Goal: Task Accomplishment & Management: Manage account settings

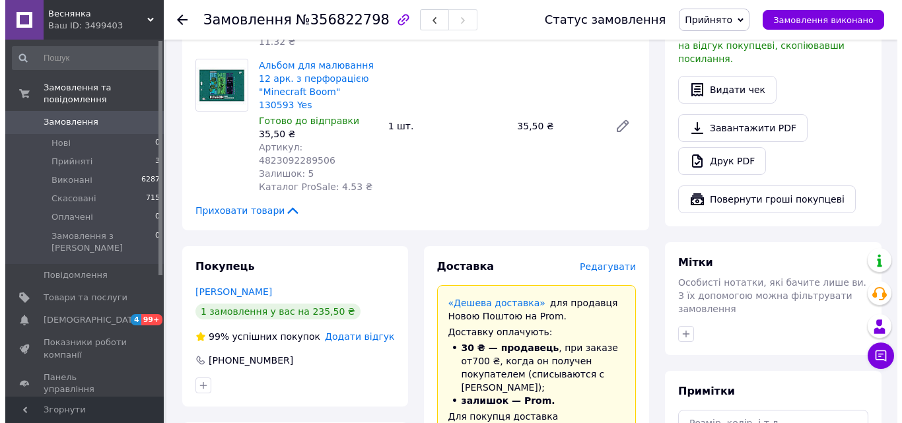
scroll to position [444, 0]
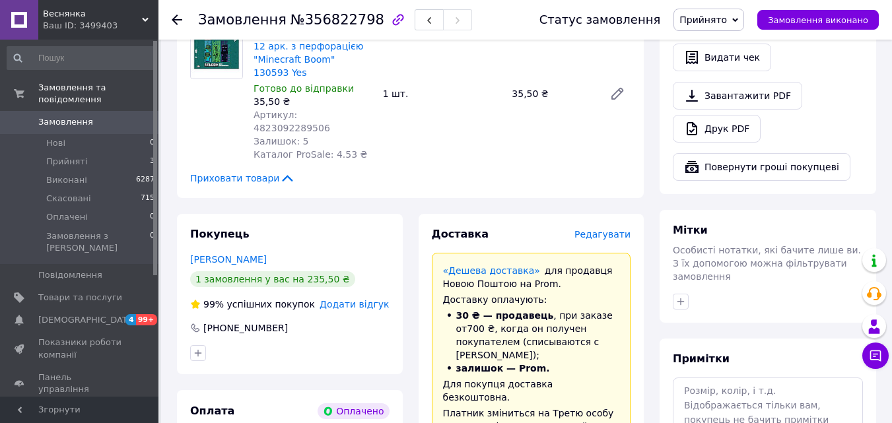
click at [601, 229] on span "Редагувати" at bounding box center [602, 234] width 56 height 11
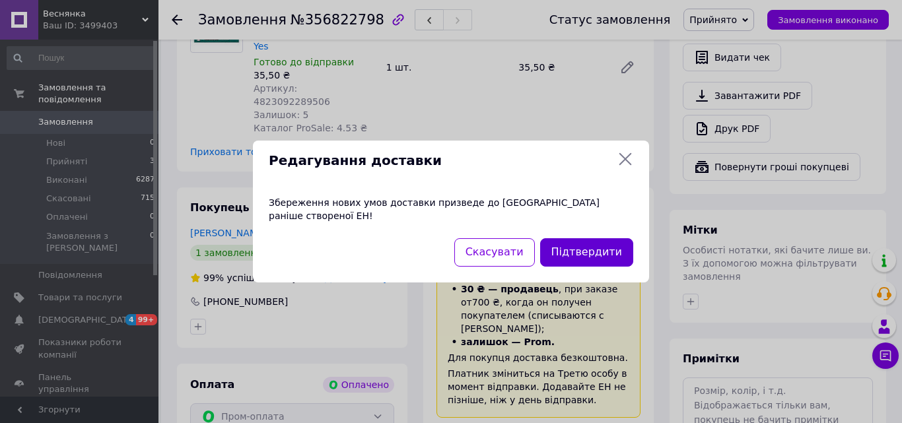
click at [581, 254] on button "Підтвердити" at bounding box center [586, 252] width 93 height 28
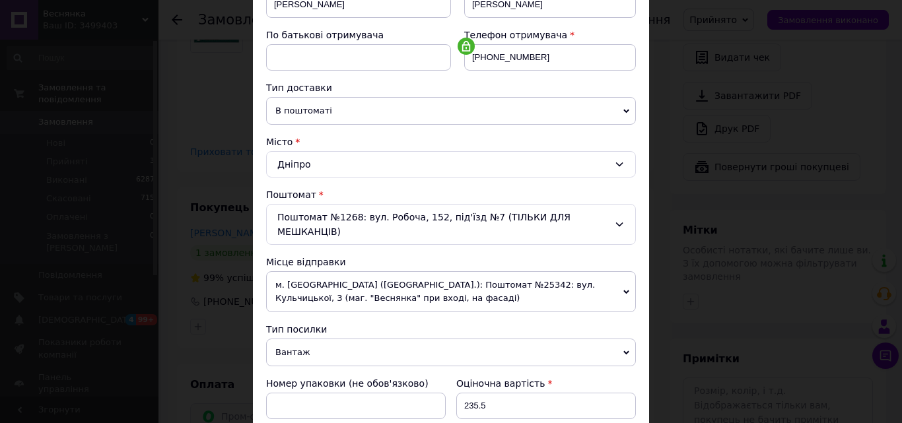
scroll to position [264, 0]
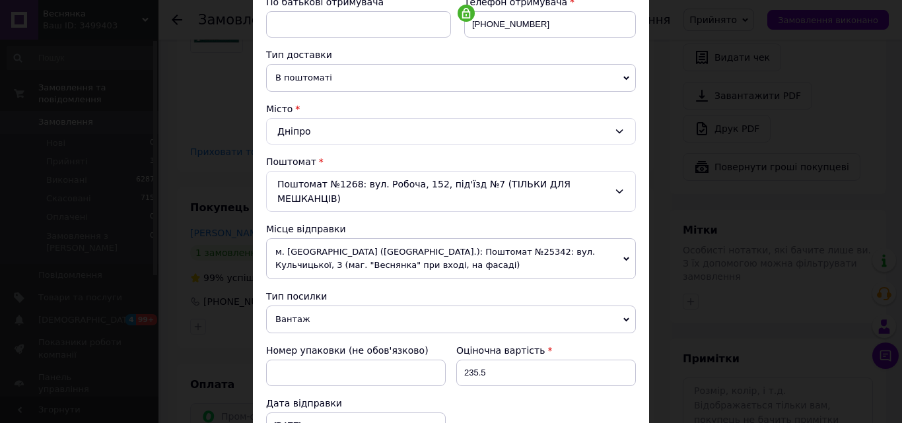
click at [387, 246] on span "м. [GEOGRAPHIC_DATA] ([GEOGRAPHIC_DATA].): Поштомат №25342: вул. Кульчицької, 3…" at bounding box center [451, 258] width 370 height 41
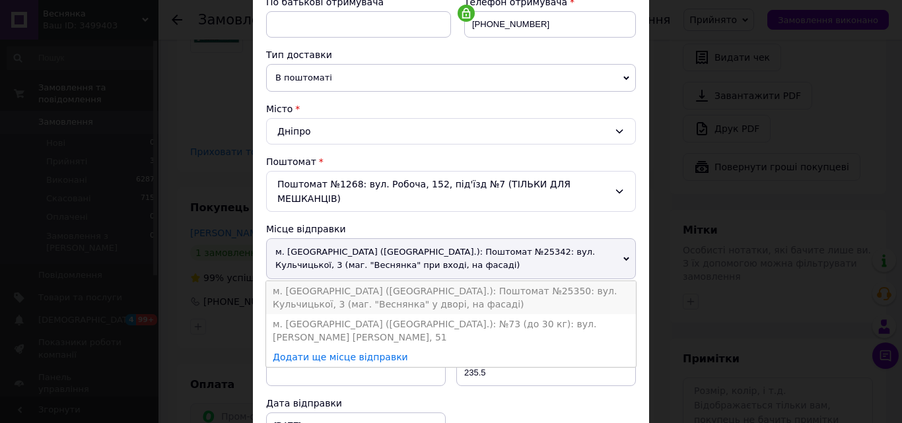
click at [426, 283] on li "м. [GEOGRAPHIC_DATA] ([GEOGRAPHIC_DATA].): Поштомат №25350: вул. Кульчицької, 3…" at bounding box center [451, 297] width 370 height 33
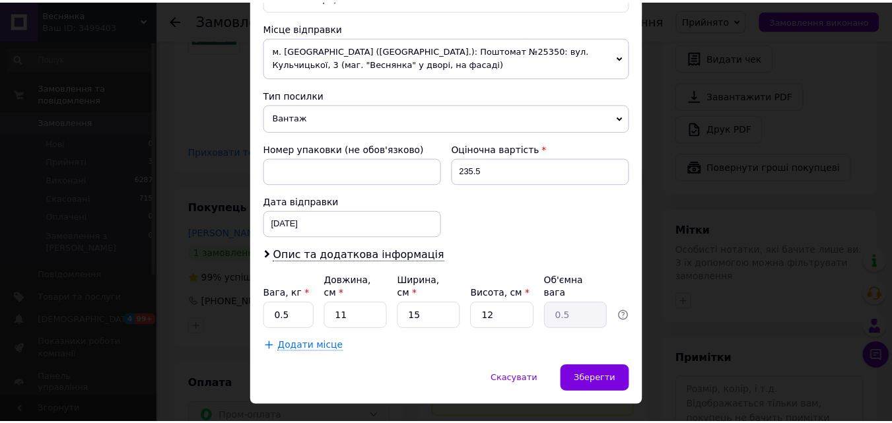
scroll to position [467, 0]
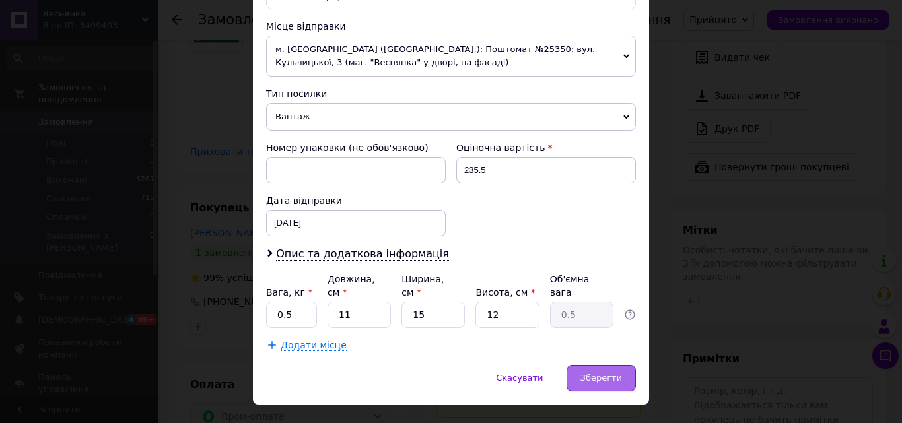
click at [597, 373] on span "Зберегти" at bounding box center [601, 378] width 42 height 10
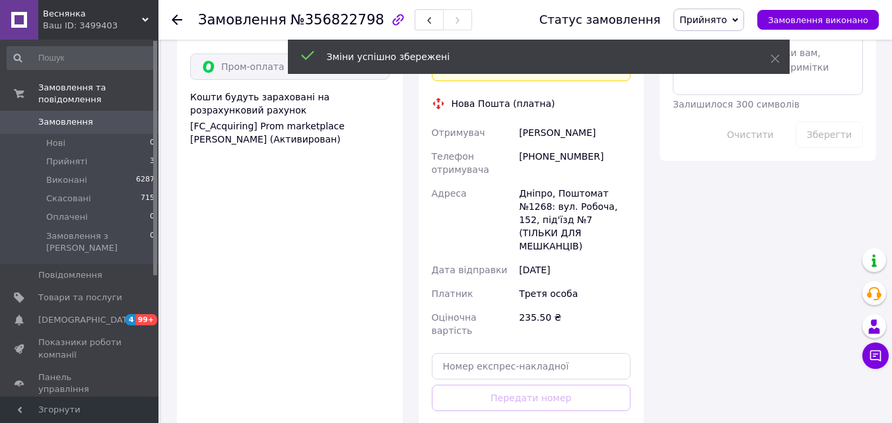
scroll to position [840, 0]
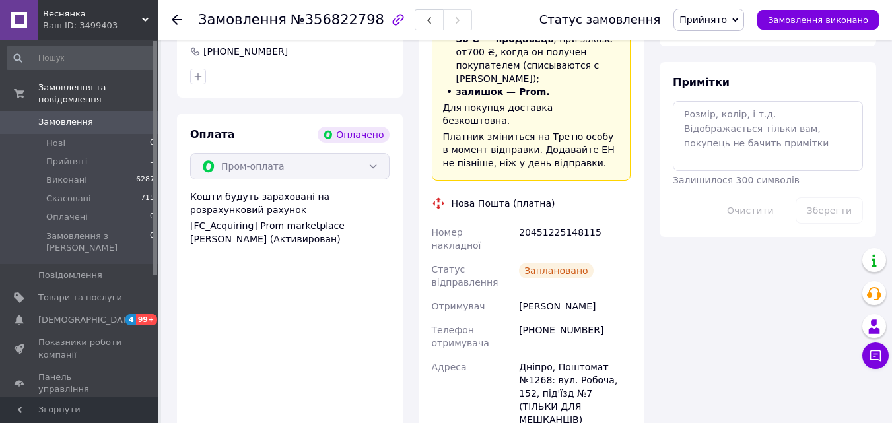
scroll to position [708, 0]
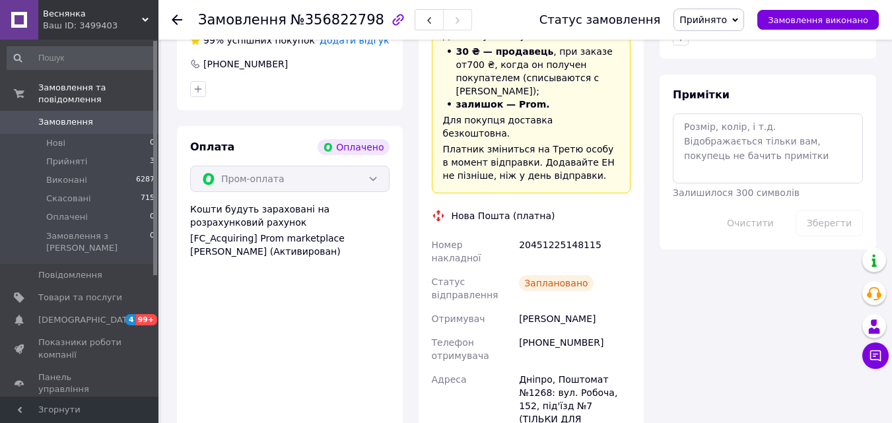
click at [556, 233] on div "20451225148115" at bounding box center [574, 251] width 117 height 37
copy div "20451225148115"
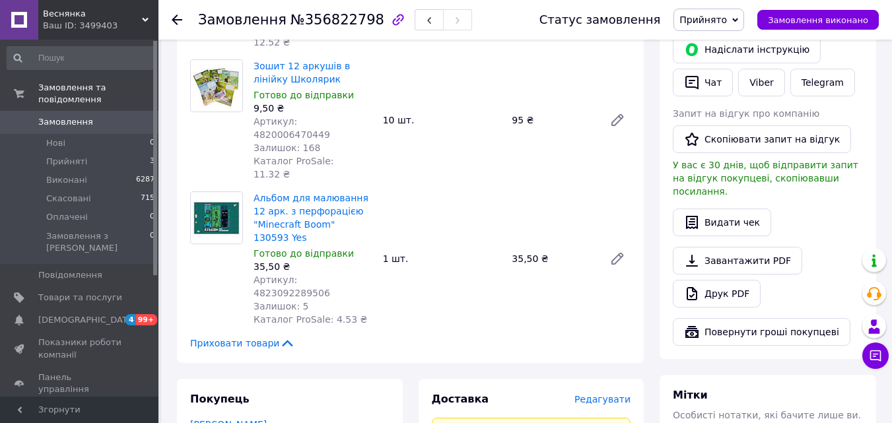
scroll to position [246, 0]
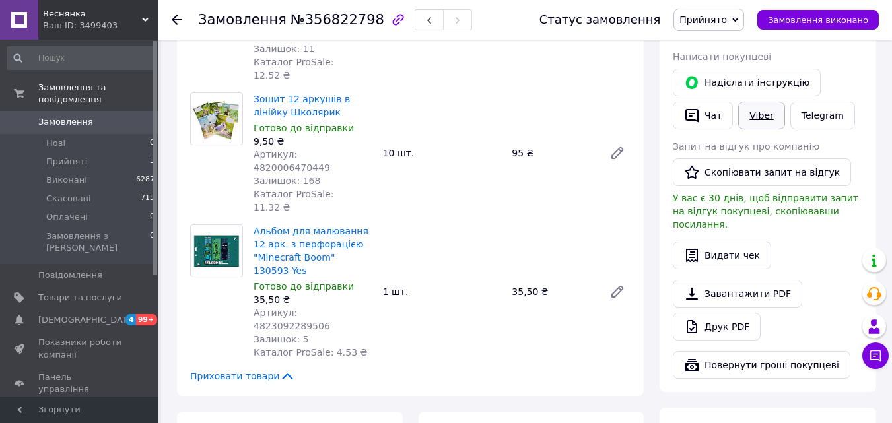
click at [756, 119] on link "Viber" at bounding box center [761, 116] width 46 height 28
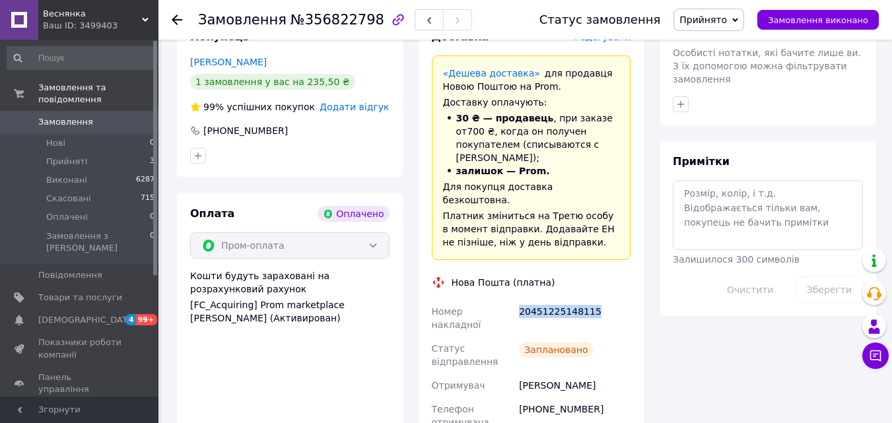
scroll to position [642, 0]
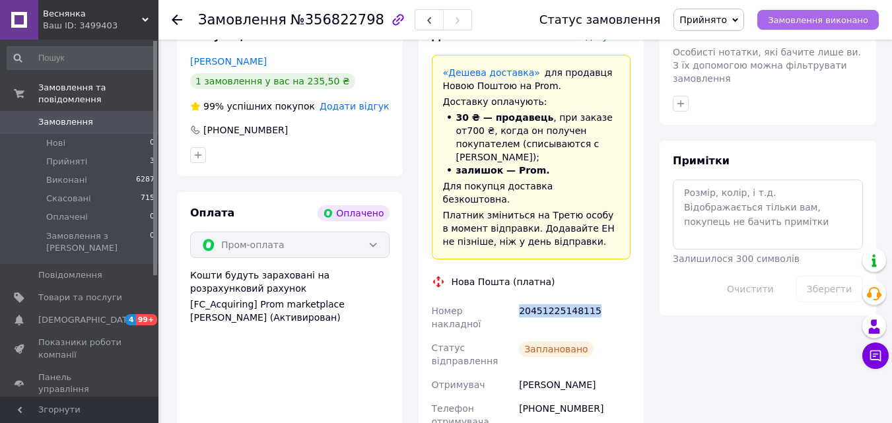
click at [822, 15] on span "Замовлення виконано" at bounding box center [818, 20] width 100 height 10
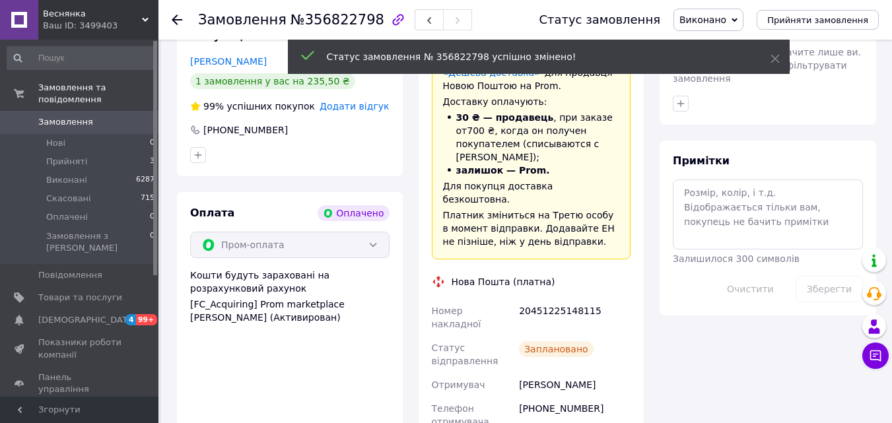
click at [178, 18] on icon at bounding box center [177, 20] width 11 height 11
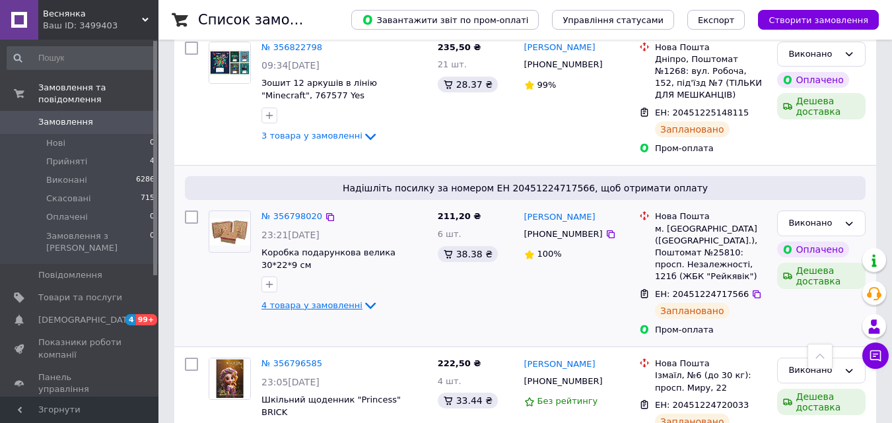
scroll to position [1188, 0]
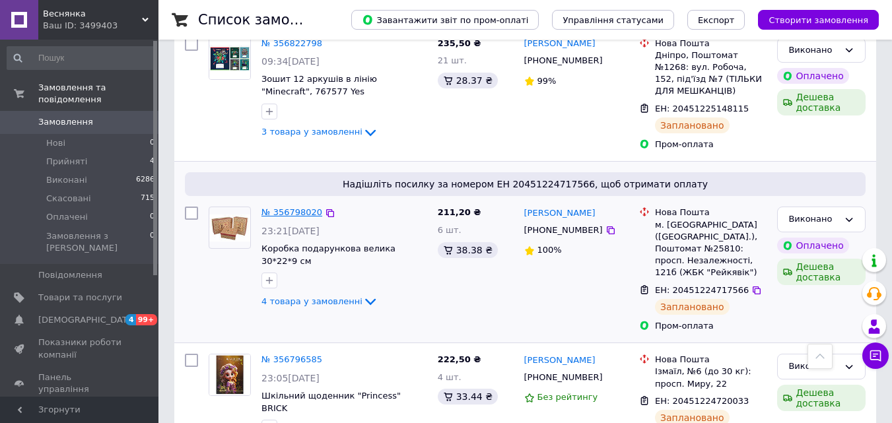
click at [293, 207] on link "№ 356798020" at bounding box center [291, 212] width 61 height 10
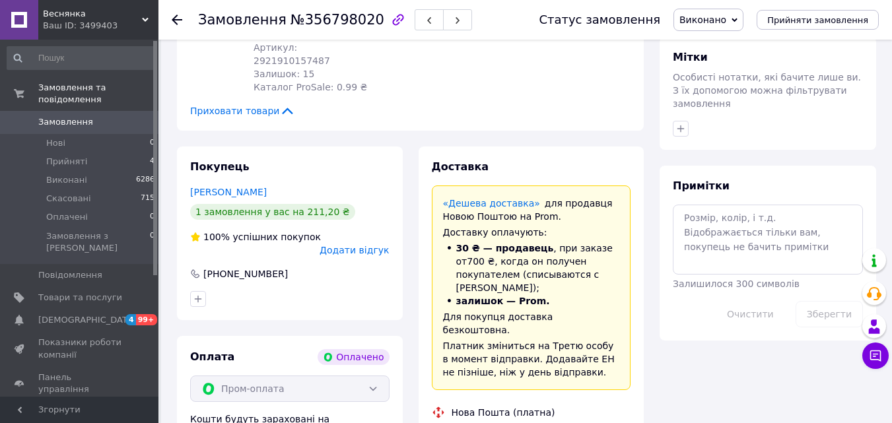
scroll to position [1093, 0]
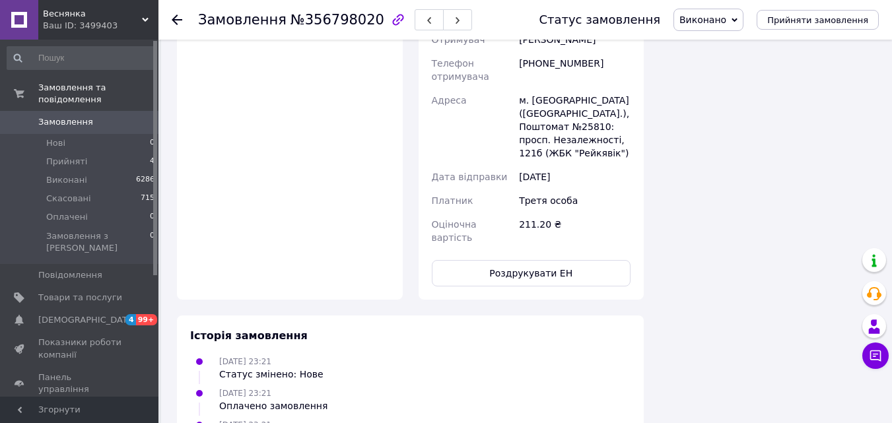
click at [726, 19] on span "Виконано" at bounding box center [702, 20] width 47 height 11
click at [717, 45] on li "Прийнято" at bounding box center [708, 46] width 69 height 20
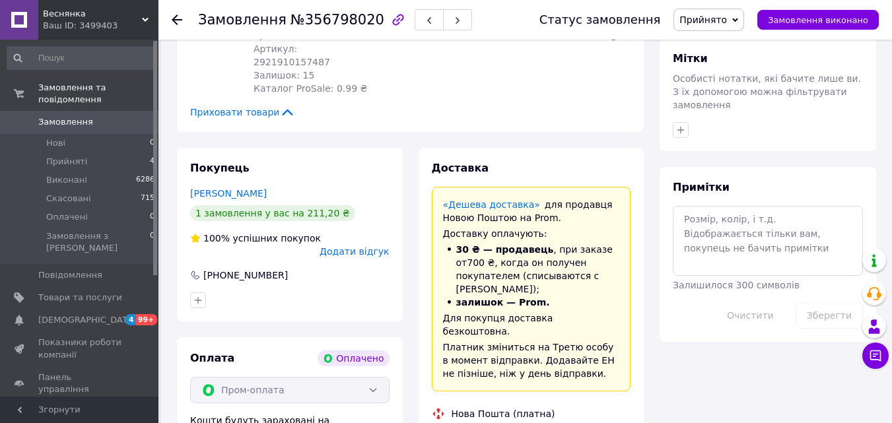
scroll to position [597, 0]
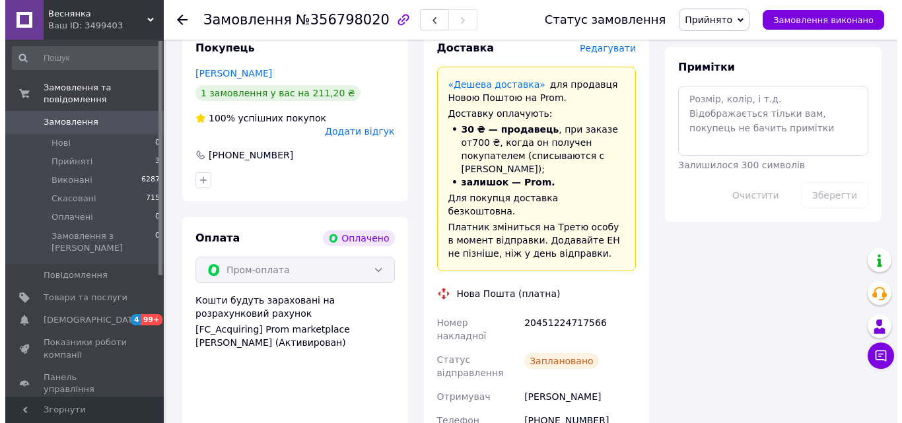
scroll to position [660, 0]
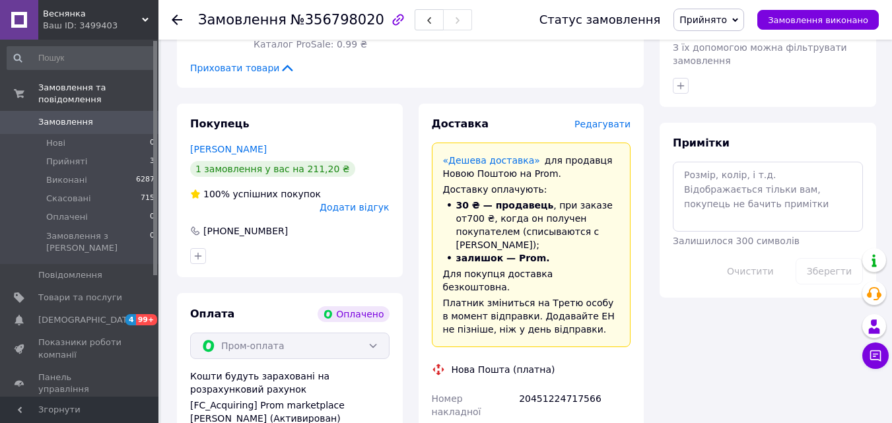
click at [594, 119] on span "Редагувати" at bounding box center [602, 124] width 56 height 11
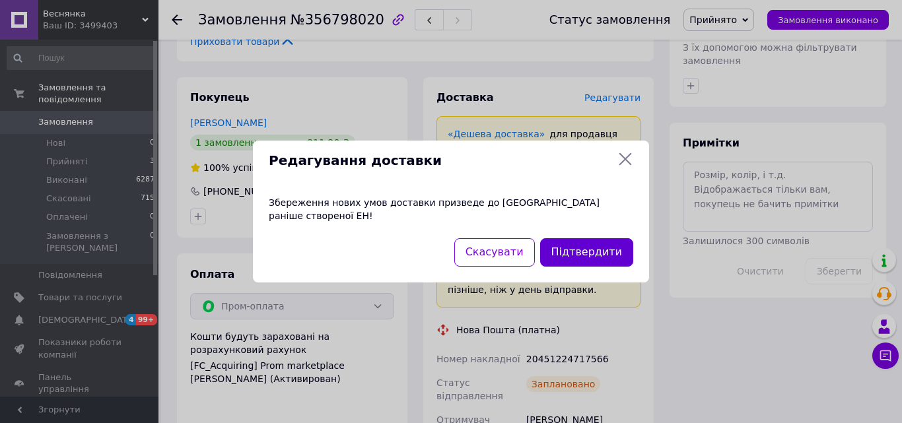
click at [573, 247] on button "Підтвердити" at bounding box center [586, 252] width 93 height 28
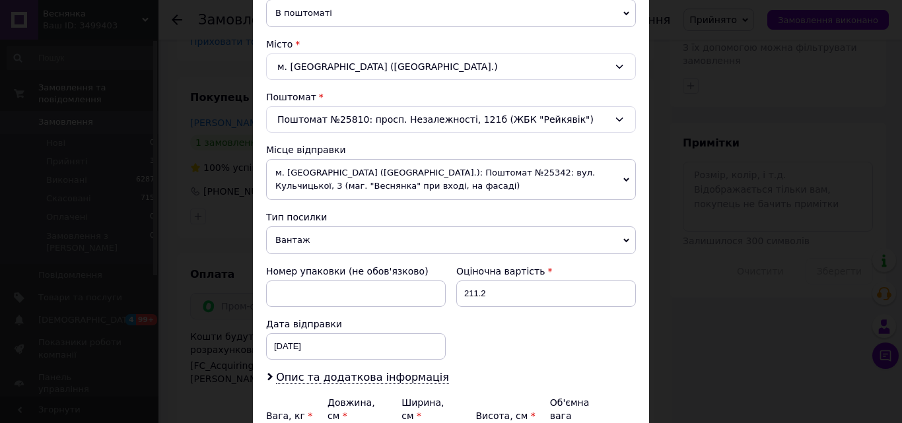
scroll to position [330, 0]
click at [423, 175] on span "м. [GEOGRAPHIC_DATA] ([GEOGRAPHIC_DATA].): Поштомат №25342: вул. Кульчицької, 3…" at bounding box center [451, 178] width 370 height 41
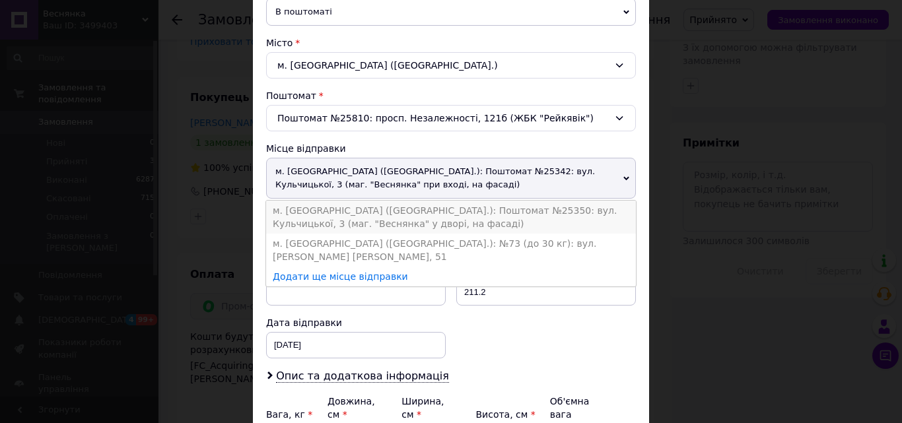
click at [442, 212] on li "м. [GEOGRAPHIC_DATA] ([GEOGRAPHIC_DATA].): Поштомат №25350: вул. Кульчицької, 3…" at bounding box center [451, 217] width 370 height 33
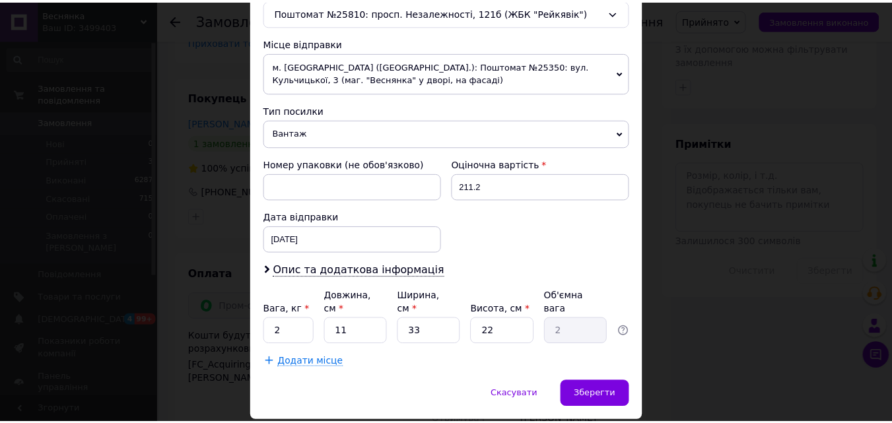
scroll to position [467, 0]
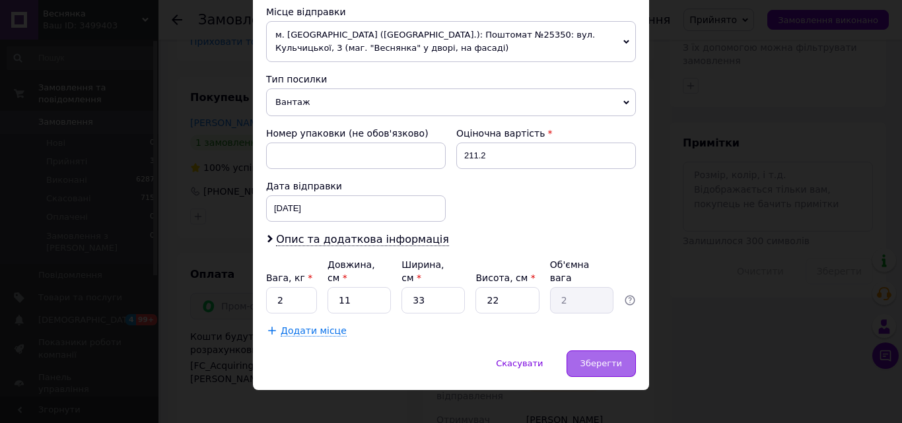
click at [603, 358] on span "Зберегти" at bounding box center [601, 363] width 42 height 10
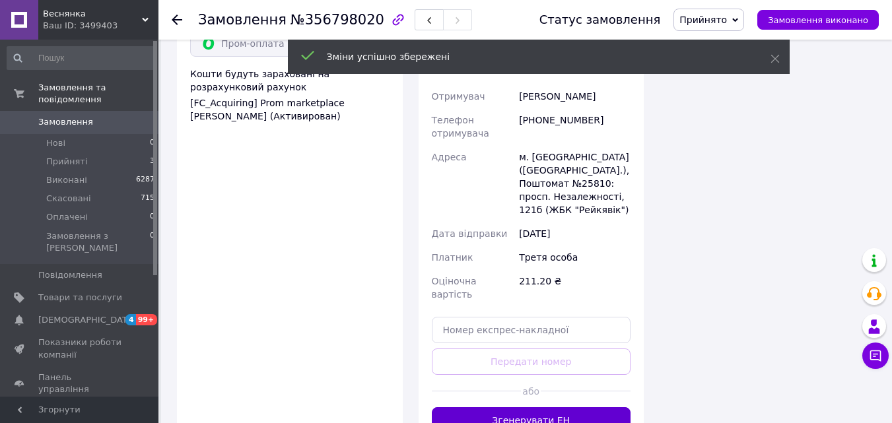
scroll to position [990, 0]
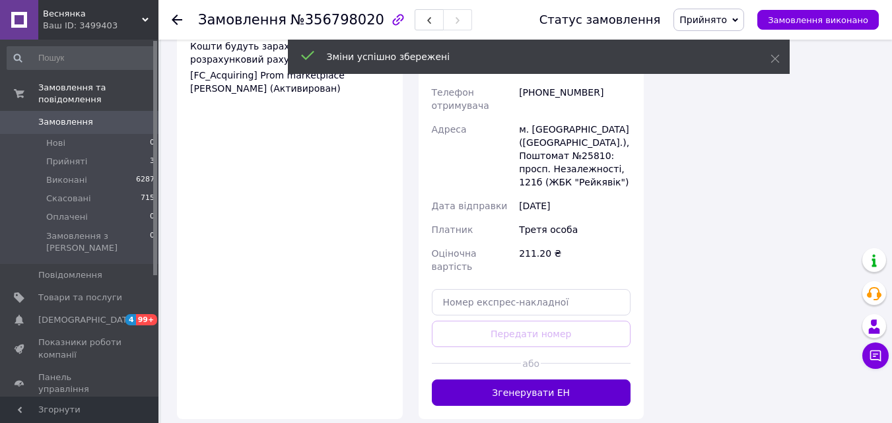
click at [498, 380] on button "Згенерувати ЕН" at bounding box center [531, 393] width 199 height 26
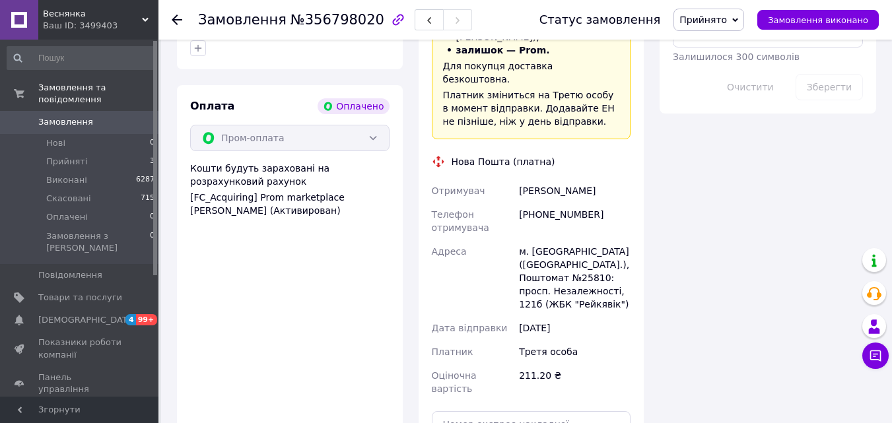
scroll to position [858, 0]
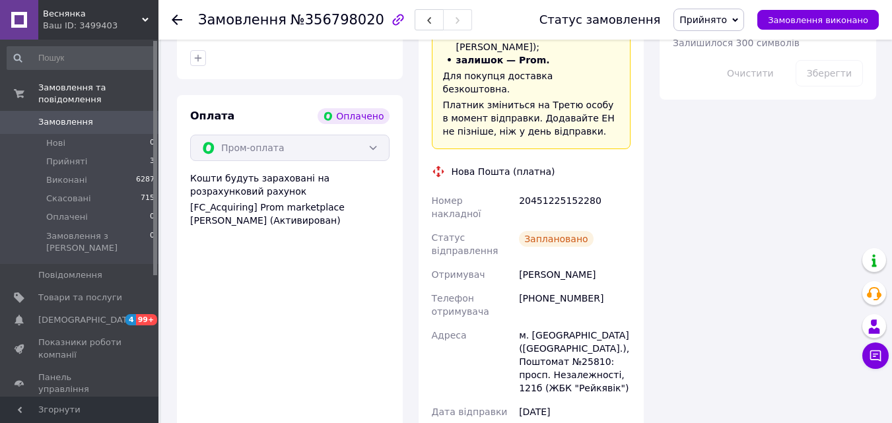
click at [534, 189] on div "20451225152280" at bounding box center [574, 207] width 117 height 37
copy div "20451225152280"
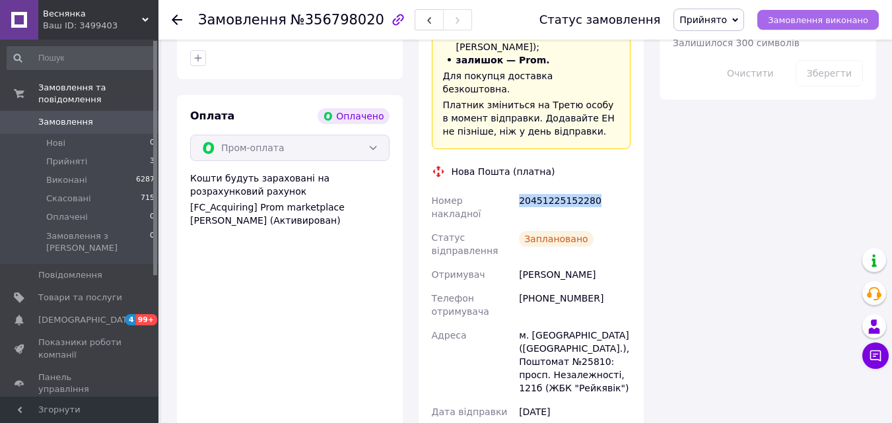
click at [793, 20] on span "Замовлення виконано" at bounding box center [818, 20] width 100 height 10
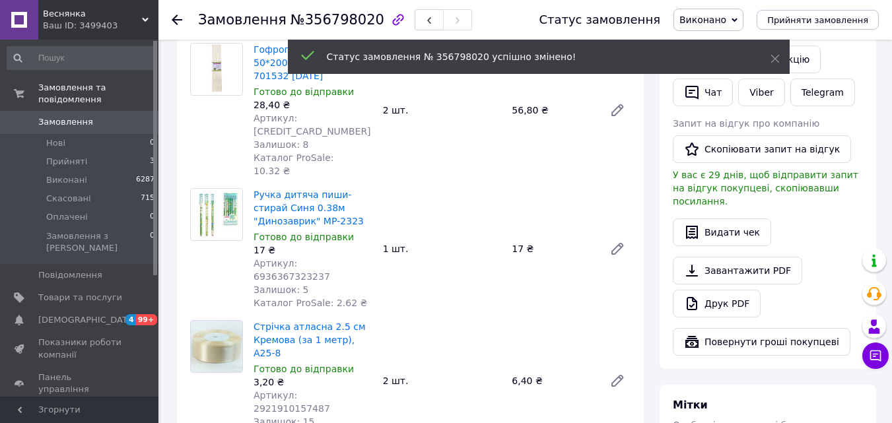
scroll to position [264, 0]
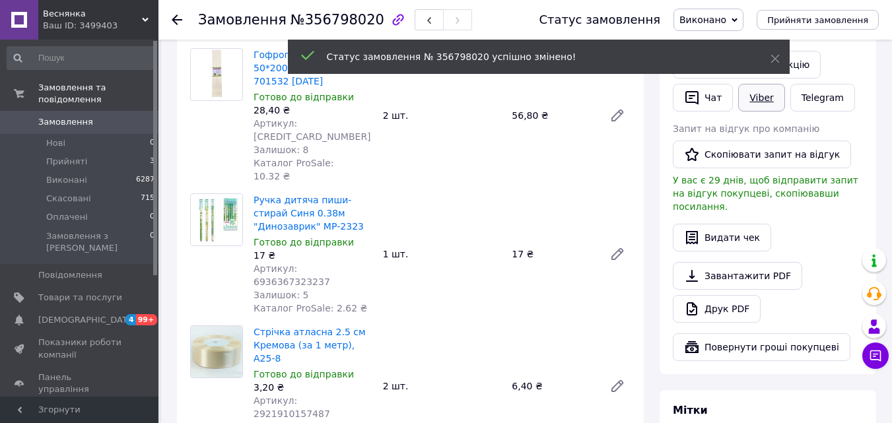
click at [761, 100] on link "Viber" at bounding box center [761, 98] width 46 height 28
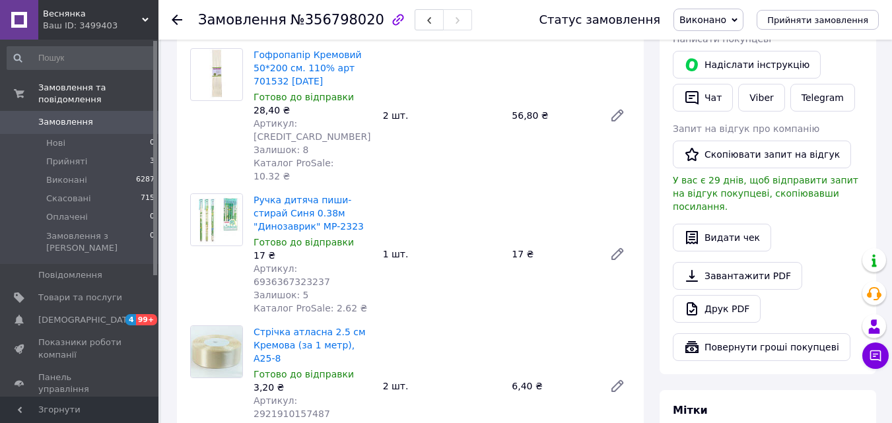
click at [176, 18] on icon at bounding box center [177, 20] width 11 height 11
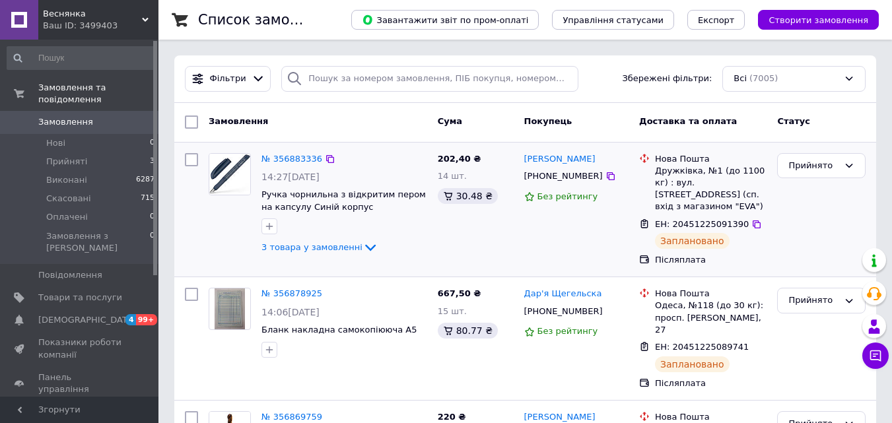
click at [384, 157] on div "№ 356883336" at bounding box center [344, 159] width 168 height 15
click at [297, 159] on link "№ 356883336" at bounding box center [291, 159] width 61 height 10
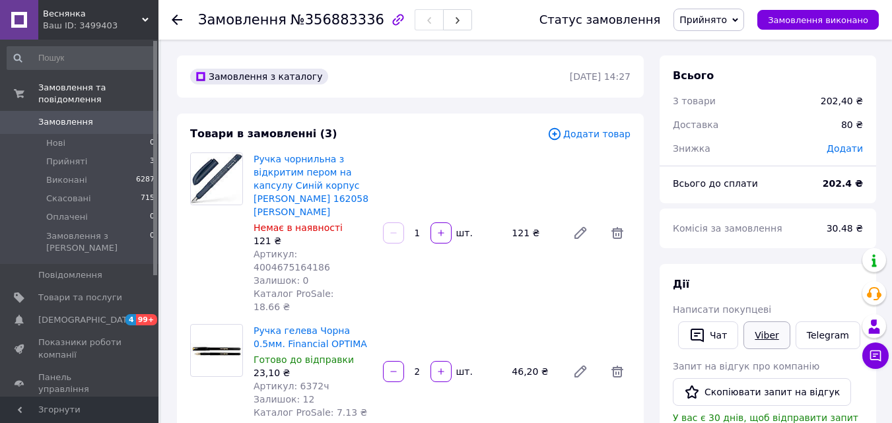
click at [765, 335] on link "Viber" at bounding box center [766, 336] width 46 height 28
click at [815, 279] on div "Дії" at bounding box center [768, 284] width 190 height 15
click at [817, 333] on link "Telegram" at bounding box center [828, 336] width 65 height 28
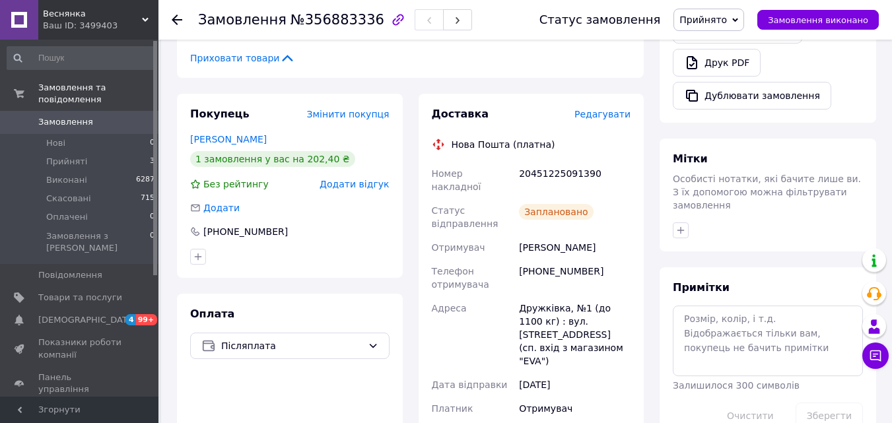
scroll to position [462, 0]
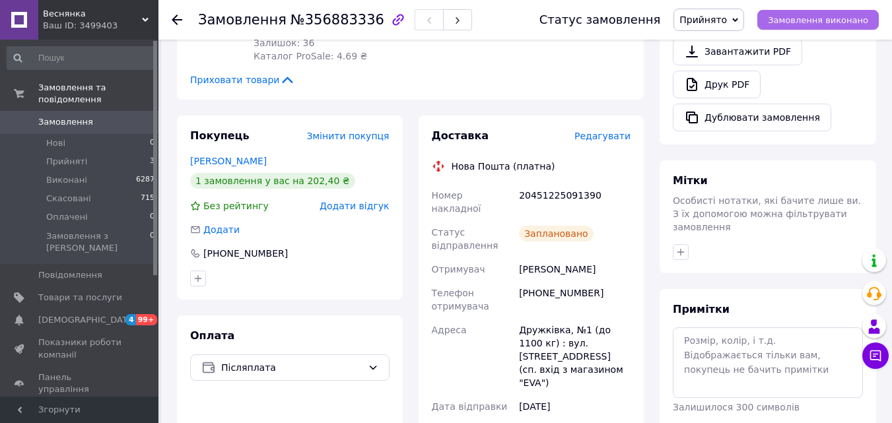
click at [789, 17] on span "Замовлення виконано" at bounding box center [818, 20] width 100 height 10
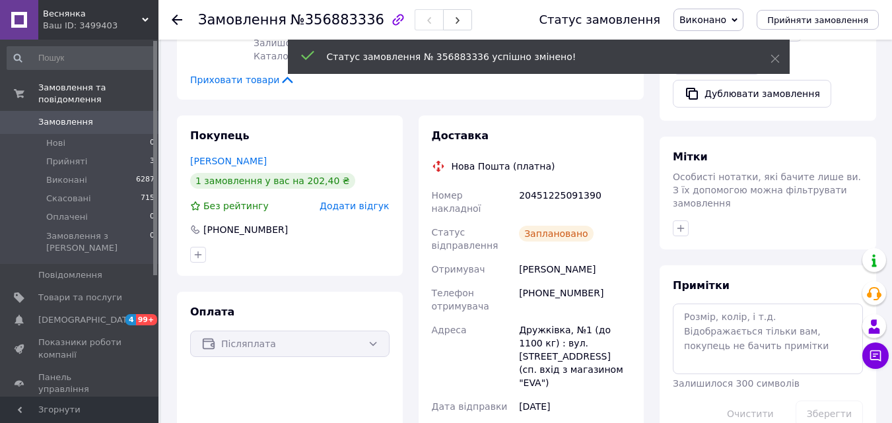
click at [176, 16] on use at bounding box center [177, 20] width 11 height 11
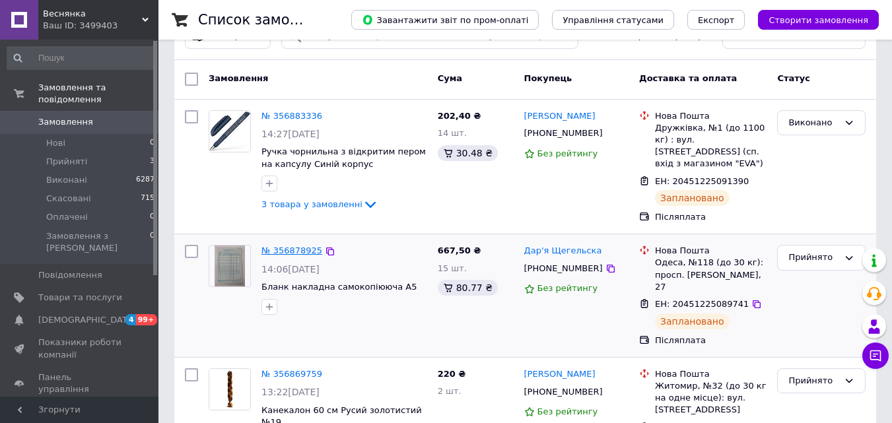
scroll to position [66, 0]
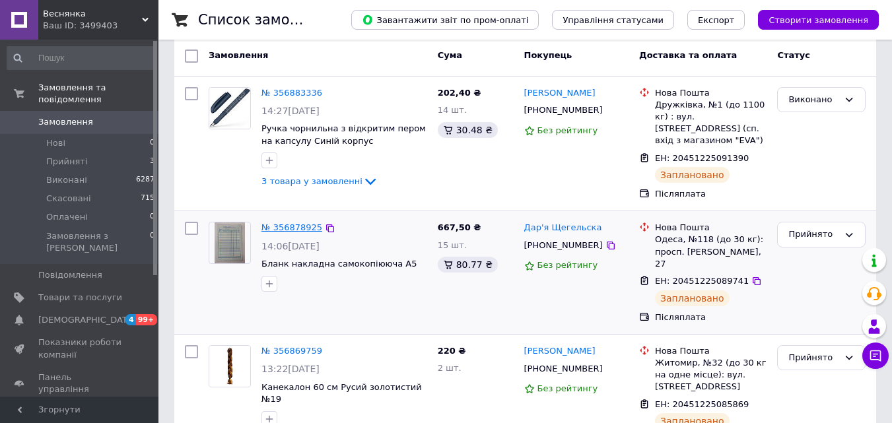
click at [294, 222] on link "№ 356878925" at bounding box center [291, 227] width 61 height 10
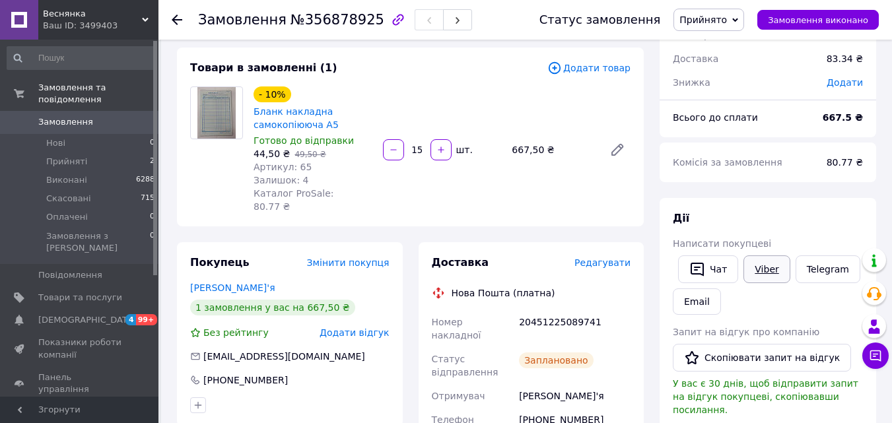
click at [757, 271] on link "Viber" at bounding box center [766, 269] width 46 height 28
click at [823, 219] on div "Дії" at bounding box center [768, 218] width 190 height 15
click at [763, 266] on link "Viber" at bounding box center [766, 269] width 46 height 28
drag, startPoint x: 831, startPoint y: 209, endPoint x: 802, endPoint y: 198, distance: 31.1
click at [831, 209] on div "[PERSON_NAME] покупцеві   Чат Viber Telegram Email Запит на відгук про компанію…" at bounding box center [768, 385] width 217 height 374
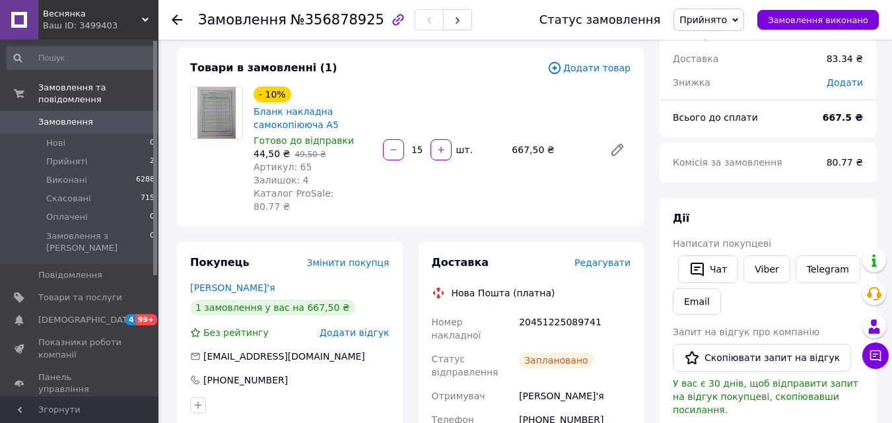
click at [312, 18] on span "№356878925" at bounding box center [337, 20] width 94 height 16
copy span "356878925"
click at [821, 213] on div "Дії" at bounding box center [768, 218] width 190 height 15
click at [543, 310] on div "20451225089741" at bounding box center [574, 328] width 117 height 37
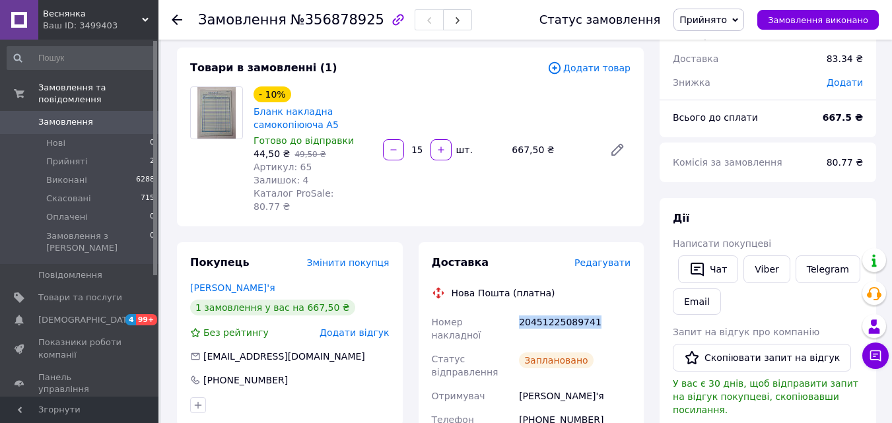
click at [543, 310] on div "20451225089741" at bounding box center [574, 328] width 117 height 37
copy div "20451225089741"
click at [813, 228] on div "[PERSON_NAME] покупцеві   Чат Viber Telegram Email Запит на відгук про компанію…" at bounding box center [768, 385] width 190 height 348
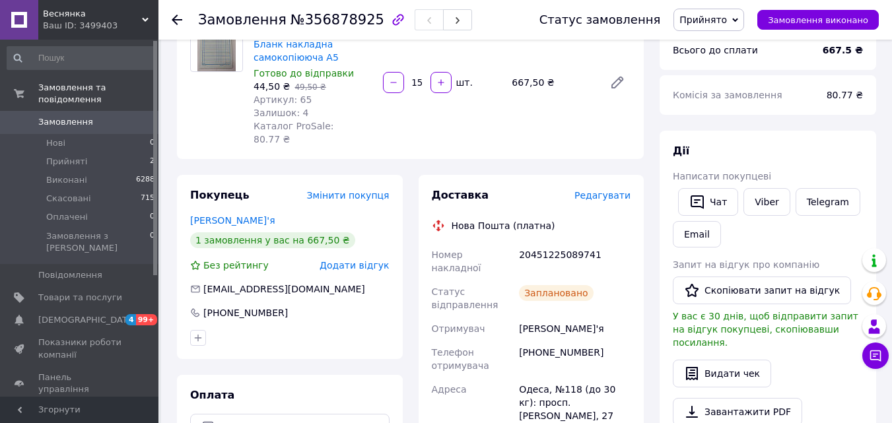
scroll to position [330, 0]
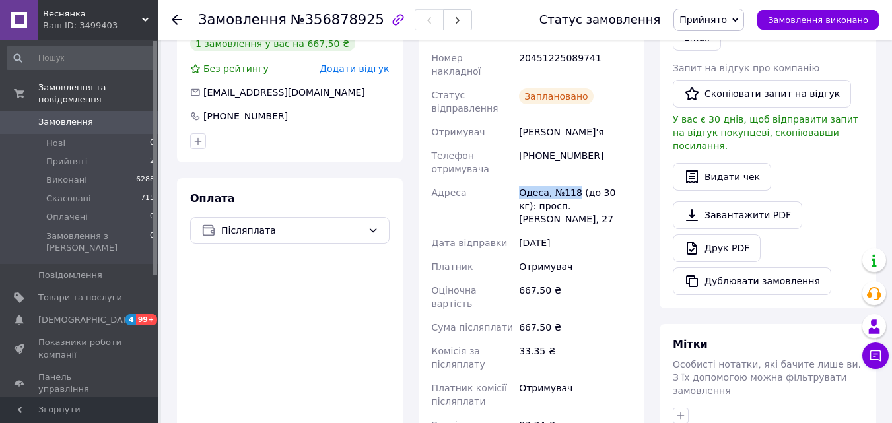
drag, startPoint x: 575, startPoint y: 168, endPoint x: 494, endPoint y: 165, distance: 81.2
click at [494, 165] on div "Номер накладної 20451225089741 Статус відправлення Заплановано Отримувач [PERSO…" at bounding box center [531, 248] width 205 height 404
copy div "Адреса Одеса, №118"
click at [796, 15] on span "Замовлення виконано" at bounding box center [818, 20] width 100 height 10
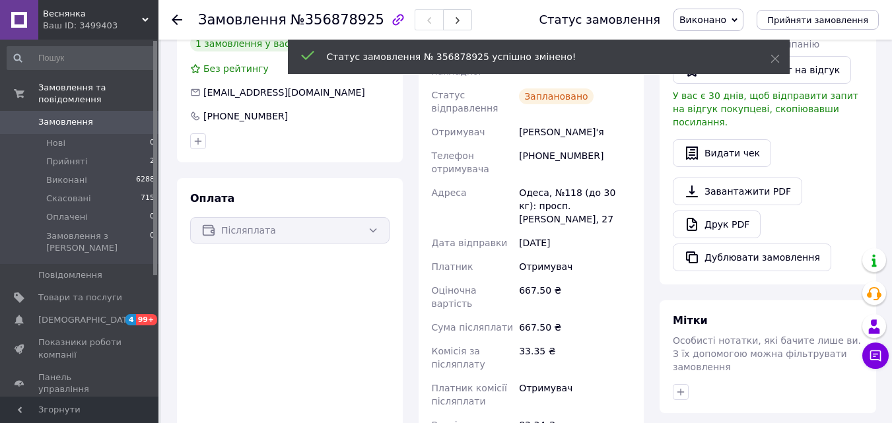
click at [176, 15] on icon at bounding box center [177, 20] width 11 height 11
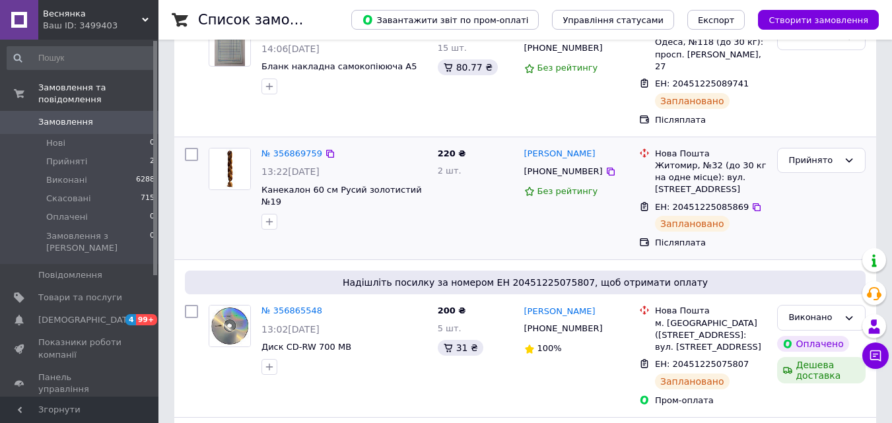
scroll to position [264, 0]
click at [287, 148] on link "№ 356869759" at bounding box center [291, 153] width 61 height 10
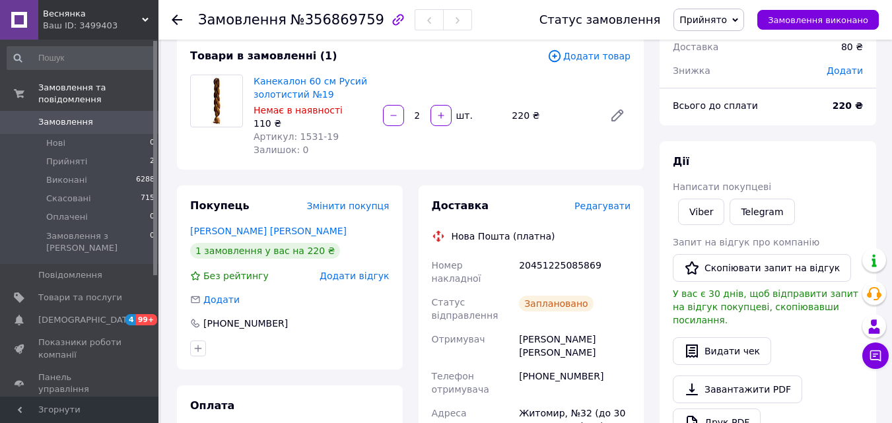
scroll to position [66, 0]
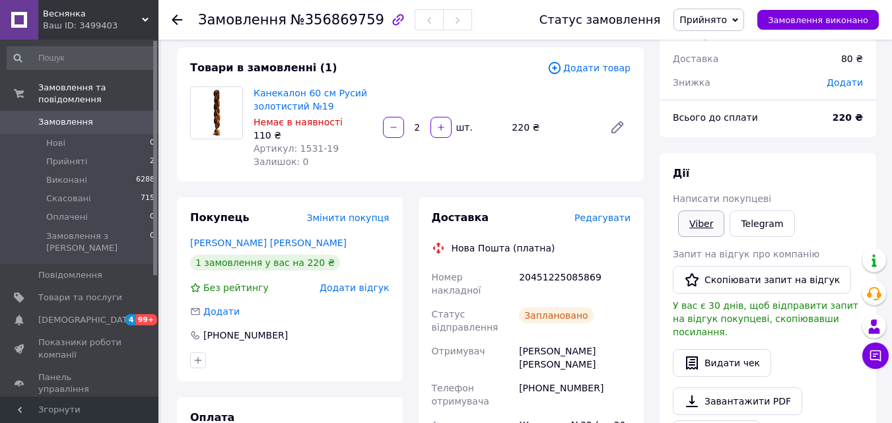
click at [705, 223] on link "Viber" at bounding box center [701, 224] width 46 height 26
click at [846, 192] on div "Написати покупцеві" at bounding box center [768, 198] width 190 height 13
click at [700, 223] on link "Viber" at bounding box center [701, 224] width 46 height 26
click at [834, 200] on div "Написати покупцеві" at bounding box center [768, 198] width 190 height 13
click at [331, 18] on span "№356869759" at bounding box center [337, 20] width 94 height 16
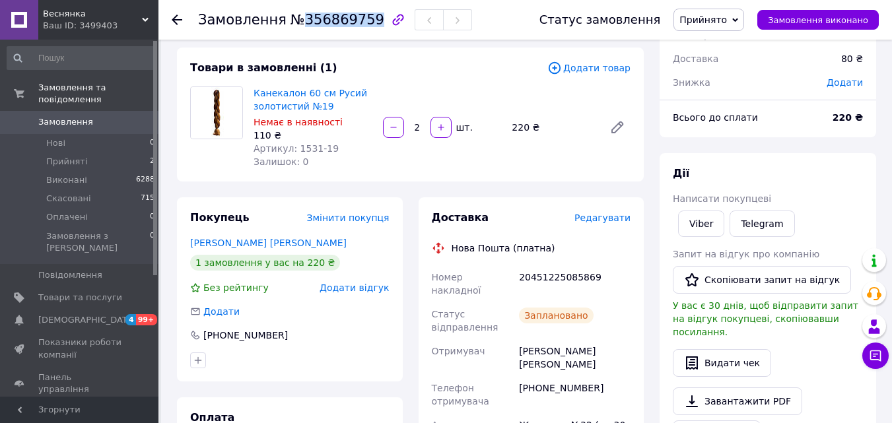
click at [331, 18] on span "№356869759" at bounding box center [337, 20] width 94 height 16
copy span "356869759"
click at [562, 278] on div "20451225085869" at bounding box center [574, 283] width 117 height 37
copy div "20451225085869"
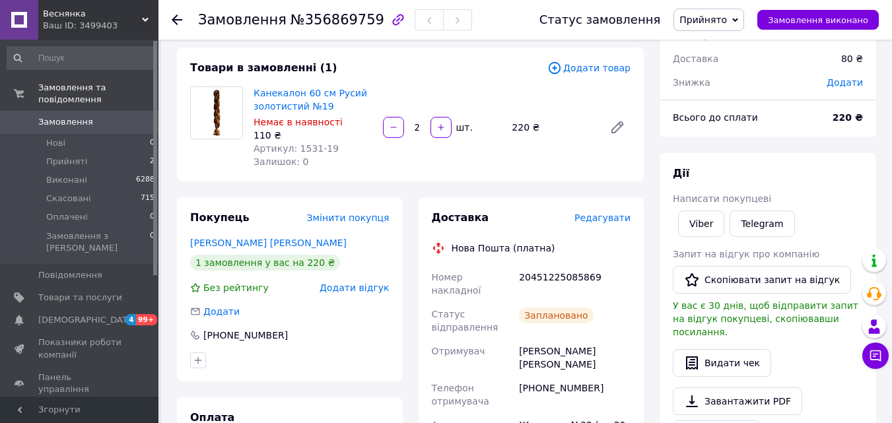
click at [844, 185] on div "[PERSON_NAME] покупцеві Viber Telegram Запит на відгук про компанію   Скопіюват…" at bounding box center [768, 323] width 190 height 315
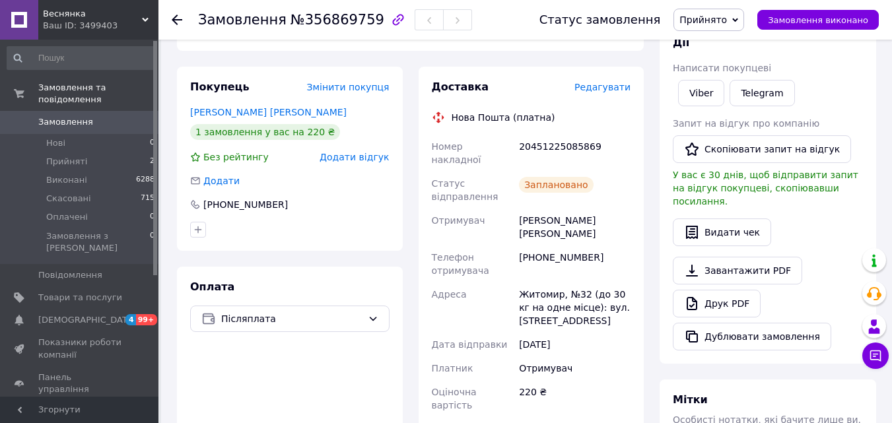
scroll to position [198, 0]
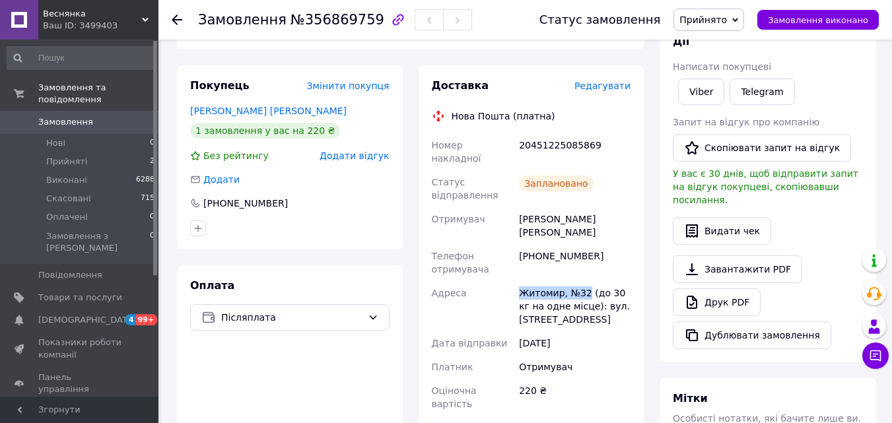
drag, startPoint x: 584, startPoint y: 267, endPoint x: 514, endPoint y: 260, distance: 69.7
click at [518, 281] on div "Житомир, №32 (до 30 кг на одне місце): вул. [STREET_ADDRESS]" at bounding box center [574, 306] width 117 height 50
copy div "Житомир, №32"
click at [701, 92] on link "Viber" at bounding box center [701, 92] width 46 height 26
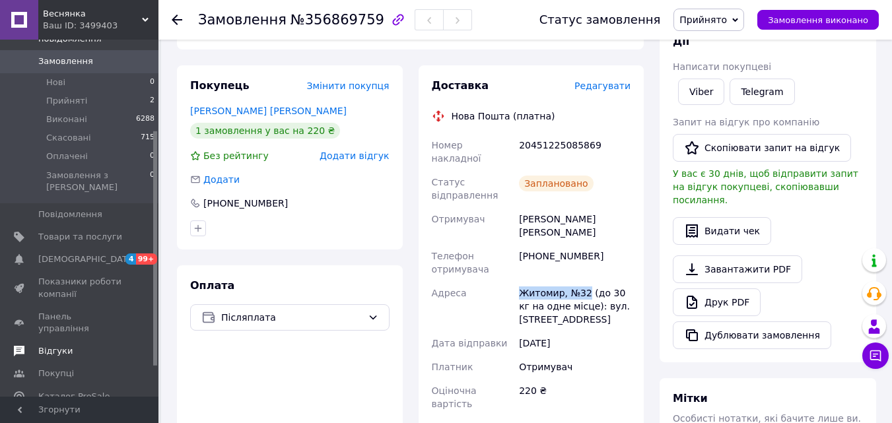
scroll to position [184, 0]
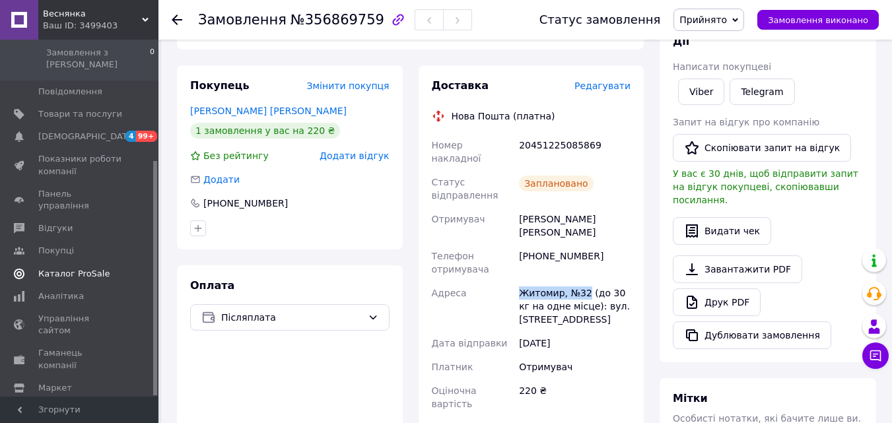
click at [63, 268] on span "Каталог ProSale" at bounding box center [73, 274] width 71 height 12
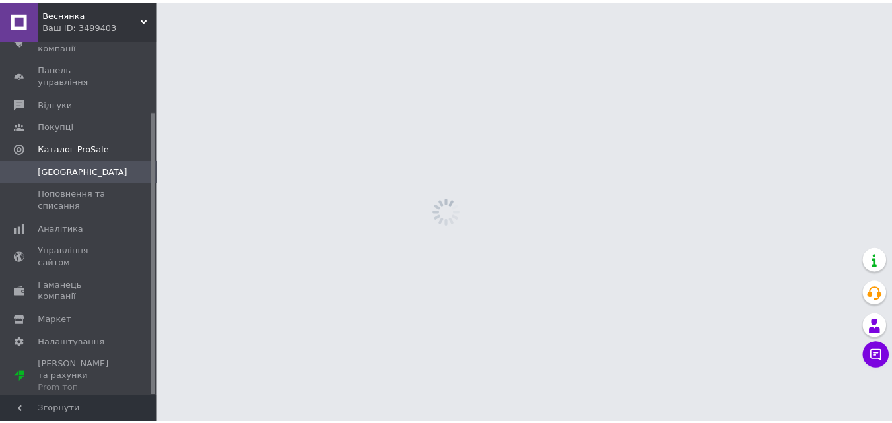
scroll to position [89, 0]
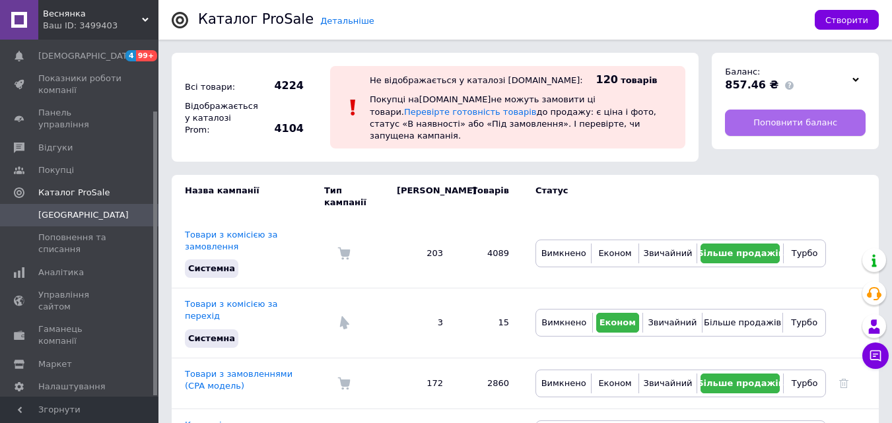
click at [775, 119] on span "Поповнити баланс" at bounding box center [795, 123] width 84 height 12
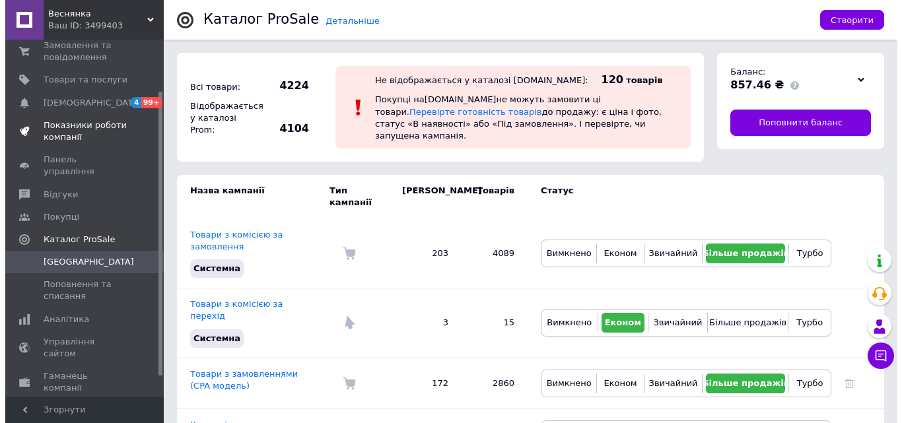
scroll to position [0, 0]
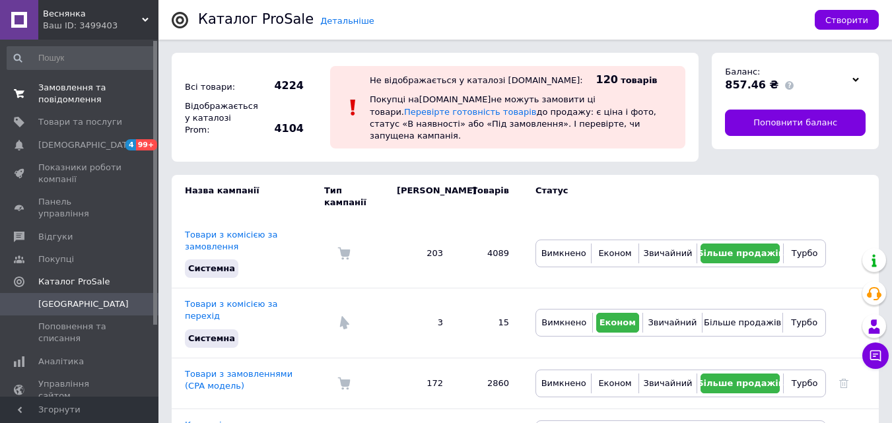
click at [55, 94] on span "Замовлення та повідомлення" at bounding box center [80, 94] width 84 height 24
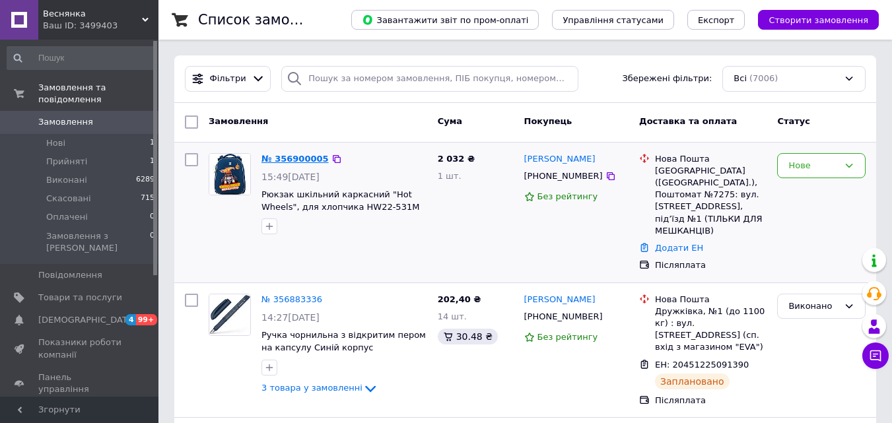
click at [291, 158] on link "№ 356900005" at bounding box center [294, 159] width 67 height 10
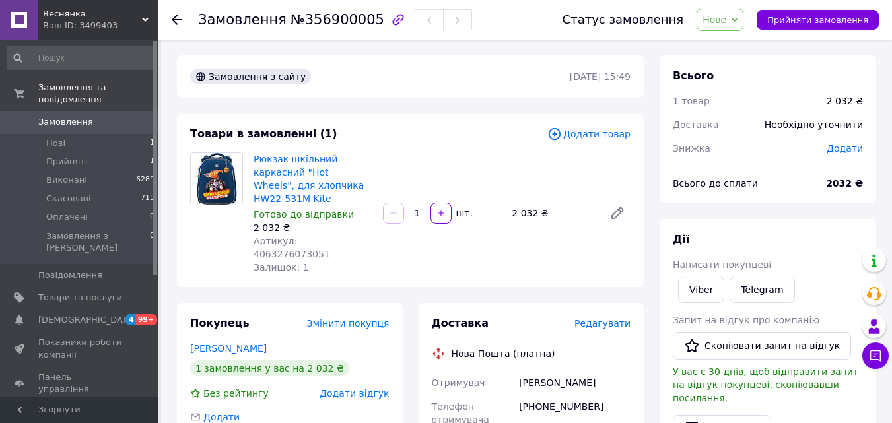
click at [596, 318] on span "Редагувати" at bounding box center [602, 323] width 56 height 11
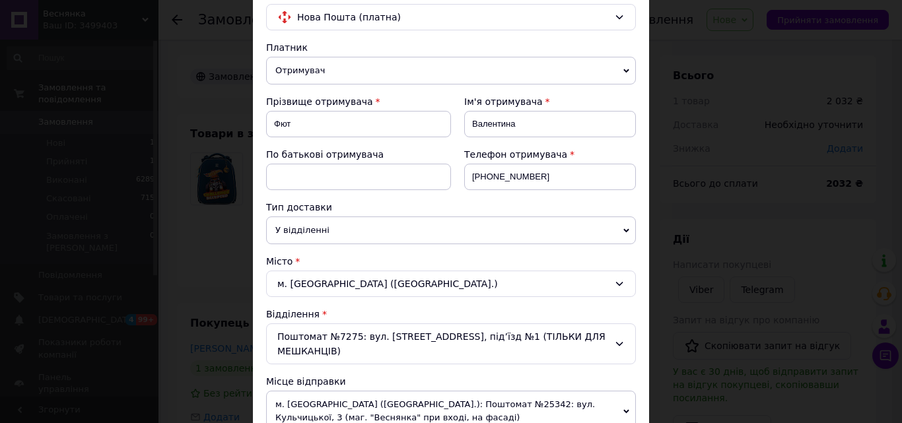
scroll to position [330, 0]
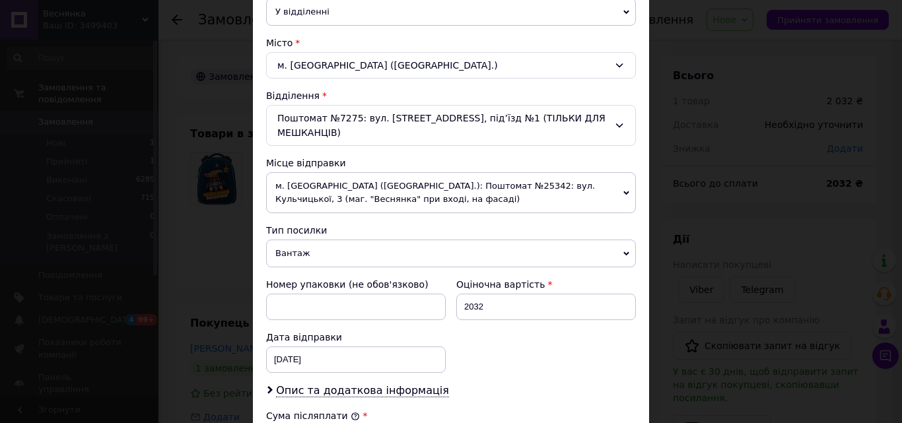
click at [472, 178] on span "м. [GEOGRAPHIC_DATA] ([GEOGRAPHIC_DATA].): Поштомат №25342: вул. Кульчицької, 3…" at bounding box center [451, 192] width 370 height 41
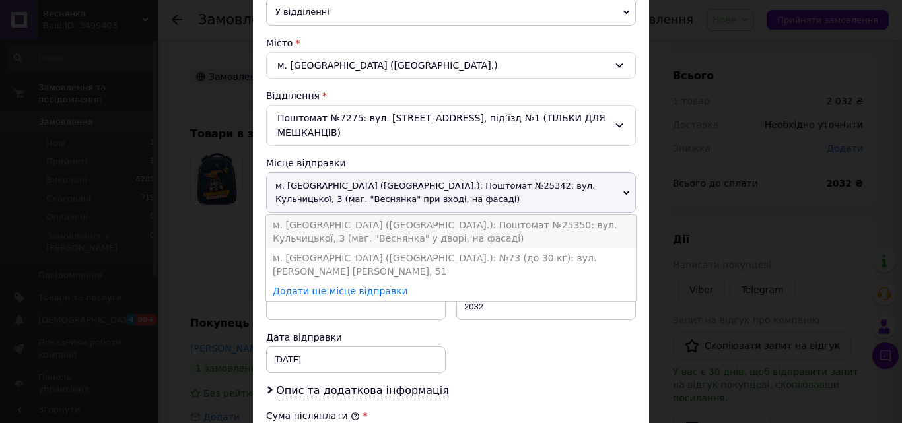
click at [442, 215] on li "м. [GEOGRAPHIC_DATA] ([GEOGRAPHIC_DATA].): Поштомат №25350: вул. Кульчицької, 3…" at bounding box center [451, 231] width 370 height 33
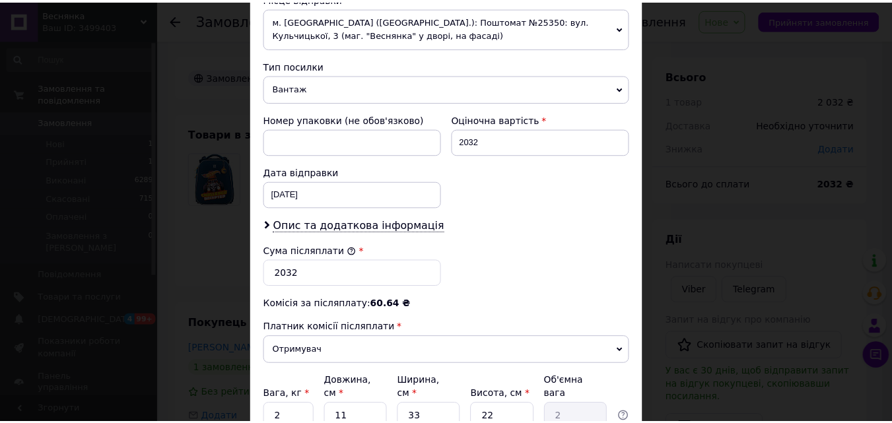
scroll to position [597, 0]
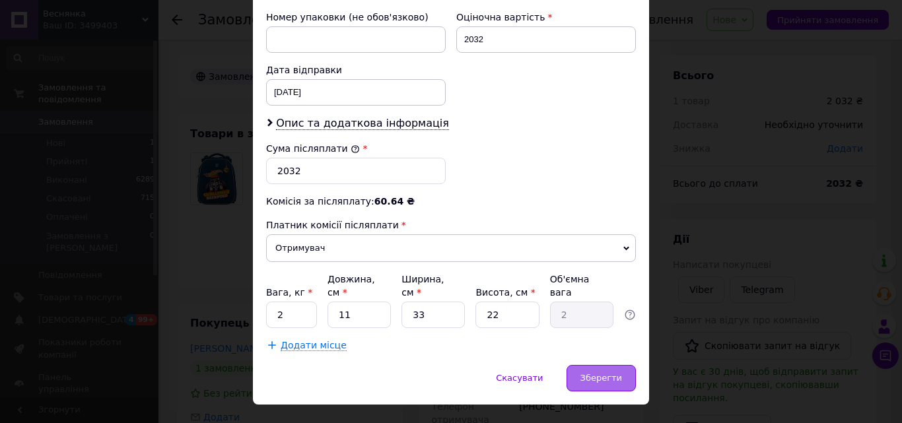
click at [594, 373] on span "Зберегти" at bounding box center [601, 378] width 42 height 10
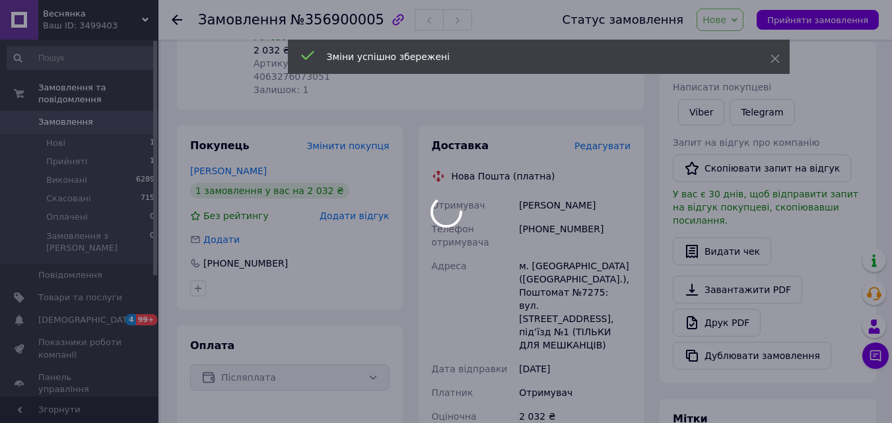
scroll to position [396, 0]
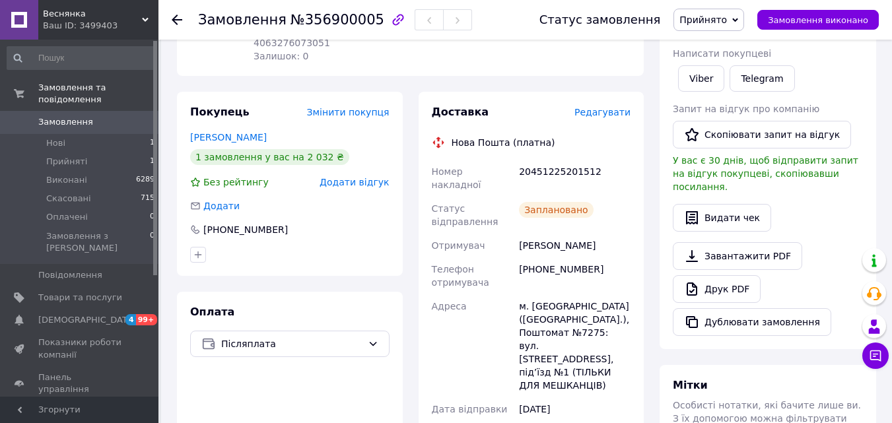
scroll to position [198, 0]
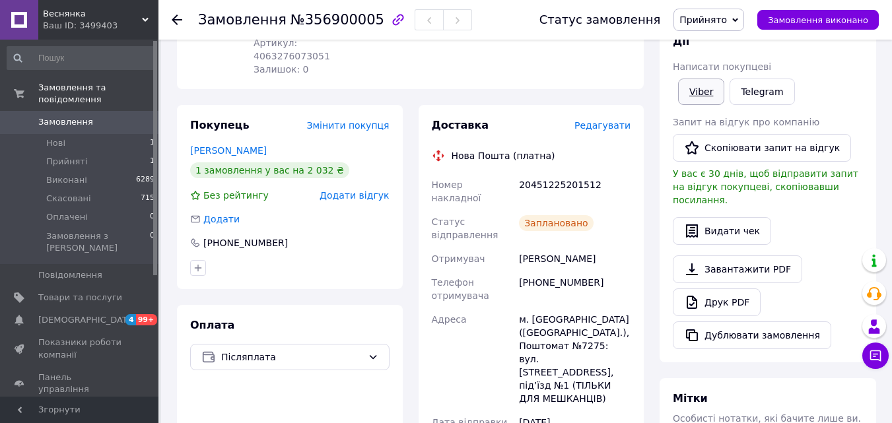
click at [695, 87] on link "Viber" at bounding box center [701, 92] width 46 height 26
click at [836, 69] on div "Написати покупцеві" at bounding box center [768, 66] width 190 height 13
click at [698, 88] on link "Viber" at bounding box center [701, 92] width 46 height 26
click at [838, 72] on div "Написати покупцеві" at bounding box center [768, 66] width 190 height 13
click at [319, 20] on span "№356900005" at bounding box center [337, 20] width 94 height 16
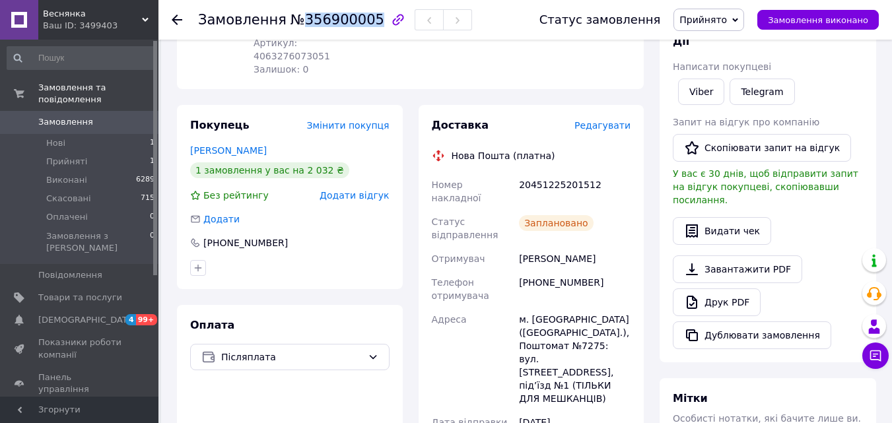
click at [319, 20] on span "№356900005" at bounding box center [337, 20] width 94 height 16
copy span "356900005"
click at [843, 69] on div "Написати покупцеві" at bounding box center [768, 66] width 190 height 13
drag, startPoint x: 594, startPoint y: 304, endPoint x: 512, endPoint y: 295, distance: 83.0
click at [512, 295] on div "Номер накладної 20451225201512 Статус відправлення Заплановано Отримувач [PERSO…" at bounding box center [531, 401] width 205 height 457
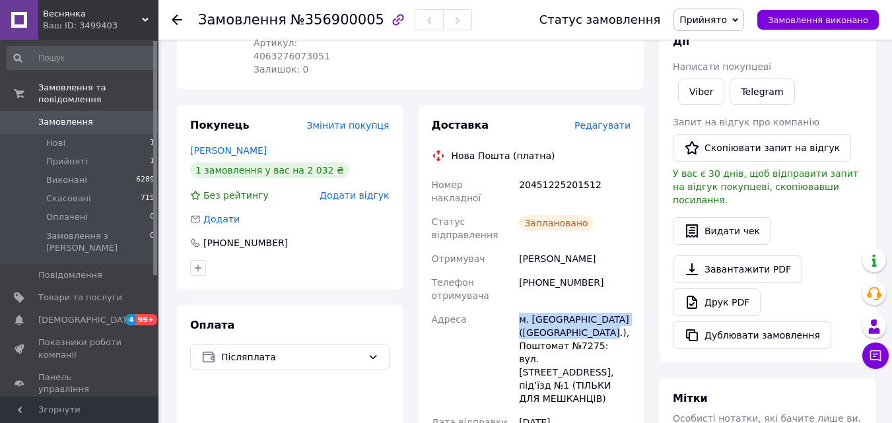
copy div "Адреса [PERSON_NAME]. [GEOGRAPHIC_DATA] ([GEOGRAPHIC_DATA].), Поштомат №7275"
click at [824, 82] on div "Viber Telegram" at bounding box center [767, 92] width 195 height 32
click at [549, 173] on div "20451225201512" at bounding box center [574, 191] width 117 height 37
copy div "20451225201512"
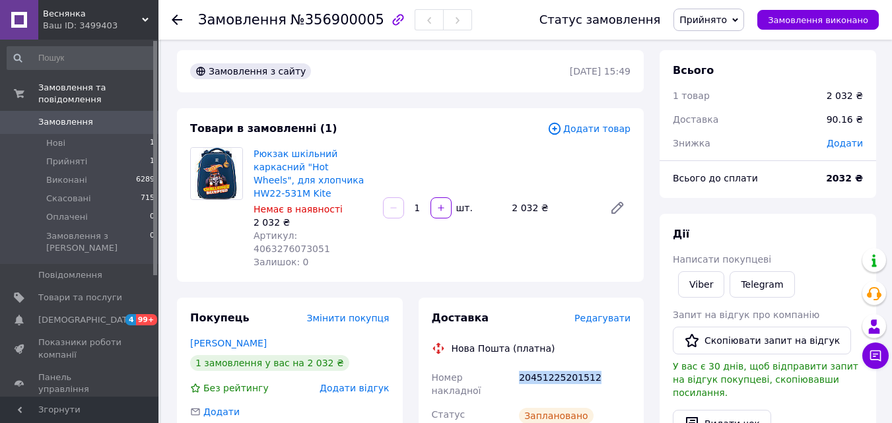
scroll to position [0, 0]
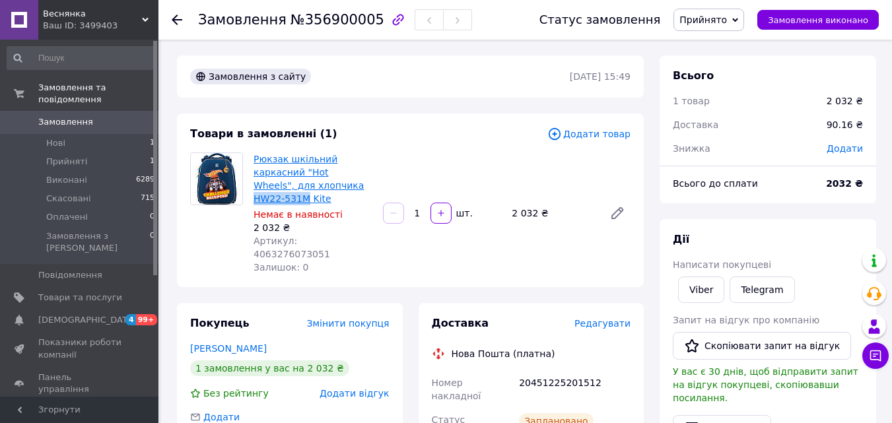
drag, startPoint x: 374, startPoint y: 179, endPoint x: 314, endPoint y: 189, distance: 61.5
click at [314, 189] on div "Рюкзак шкільний каркасний "Hot Wheels", для хлопчика HW22-531M Kite Немає в ная…" at bounding box center [312, 213] width 129 height 127
copy link "HW22-531M"
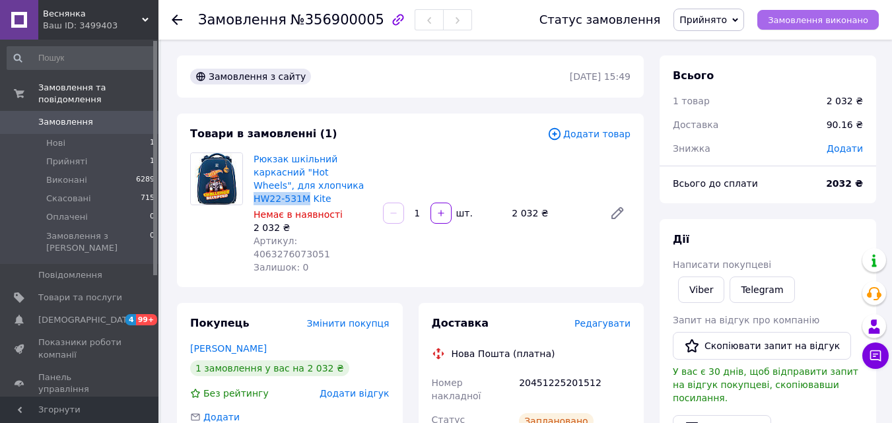
click at [790, 18] on span "Замовлення виконано" at bounding box center [818, 20] width 100 height 10
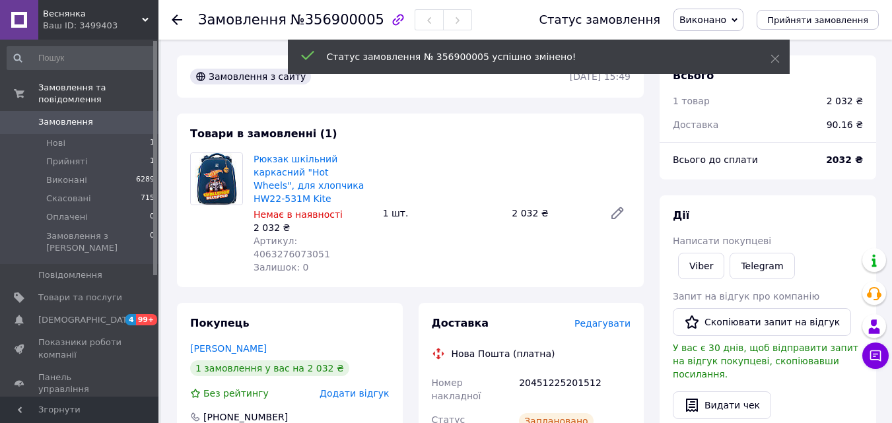
click at [172, 16] on icon at bounding box center [177, 20] width 11 height 11
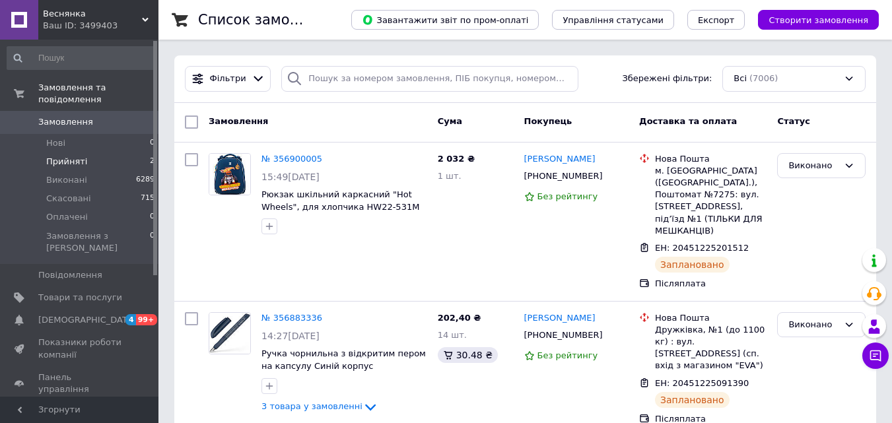
click at [84, 153] on li "Прийняті 2" at bounding box center [81, 162] width 162 height 18
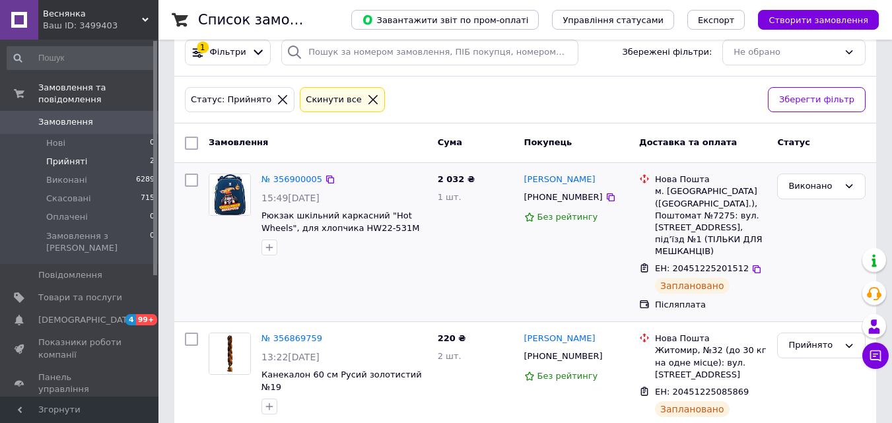
scroll to position [40, 0]
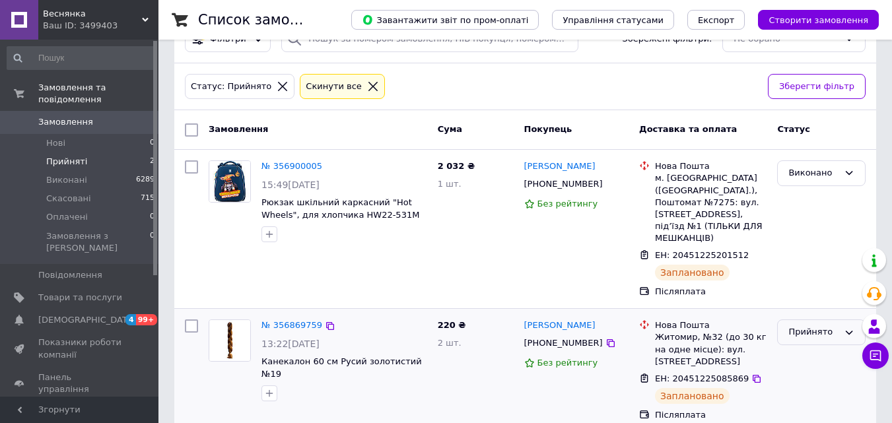
click at [802, 325] on div "Прийнято" at bounding box center [813, 332] width 50 height 14
click at [809, 348] on li "Виконано" at bounding box center [821, 360] width 87 height 24
click at [368, 86] on icon at bounding box center [372, 86] width 9 height 9
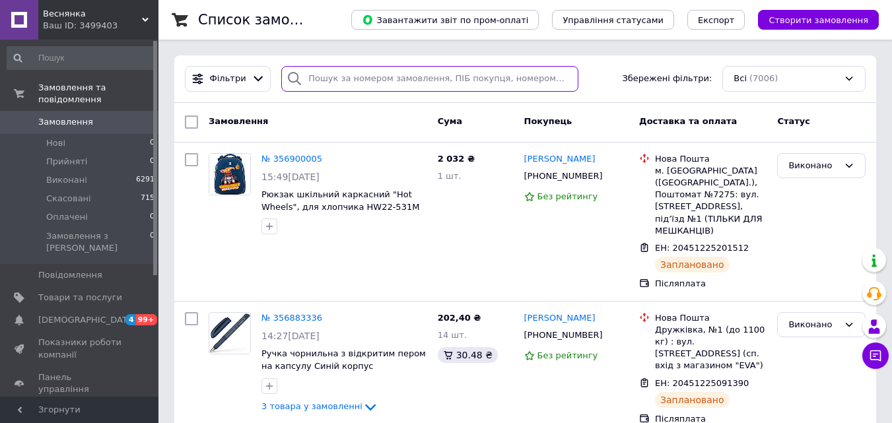
click at [366, 77] on input "search" at bounding box center [429, 79] width 296 height 26
paste input "20451222814158"
type input "20451222814158"
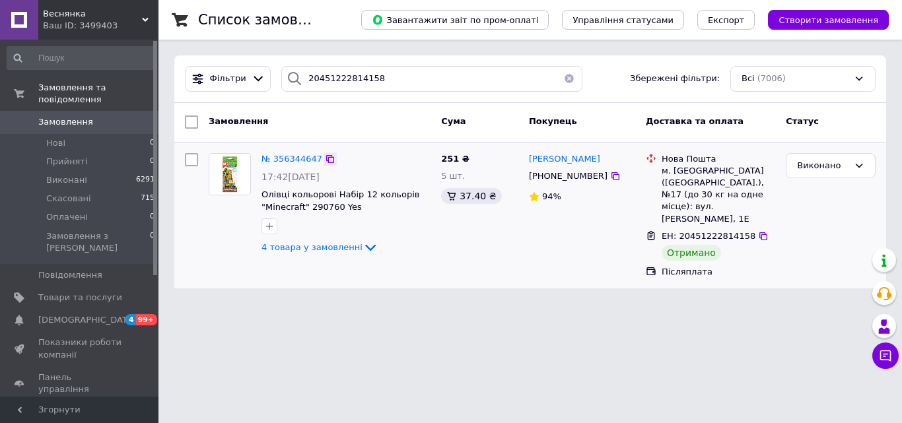
click at [326, 160] on icon at bounding box center [330, 159] width 8 height 8
